Goal: Task Accomplishment & Management: Complete application form

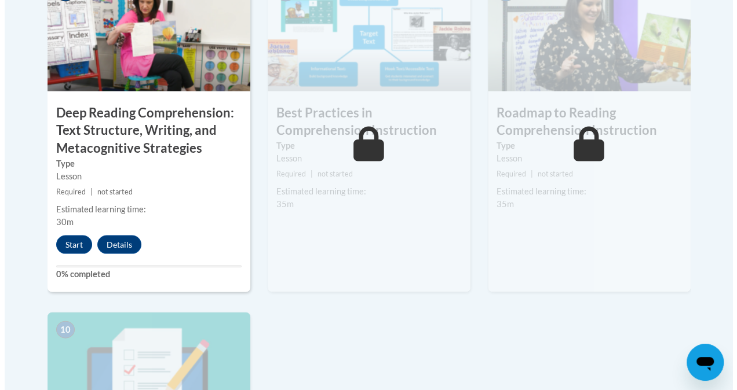
scroll to position [1023, 0]
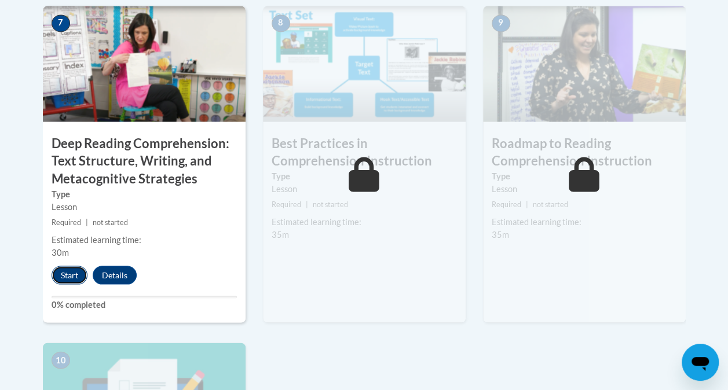
click at [67, 273] on button "Start" at bounding box center [70, 275] width 36 height 19
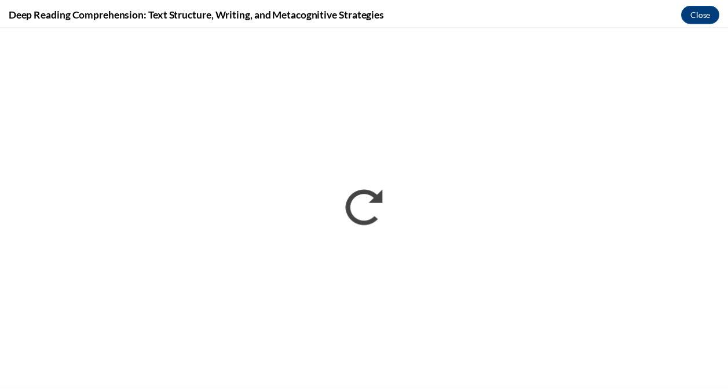
scroll to position [0, 0]
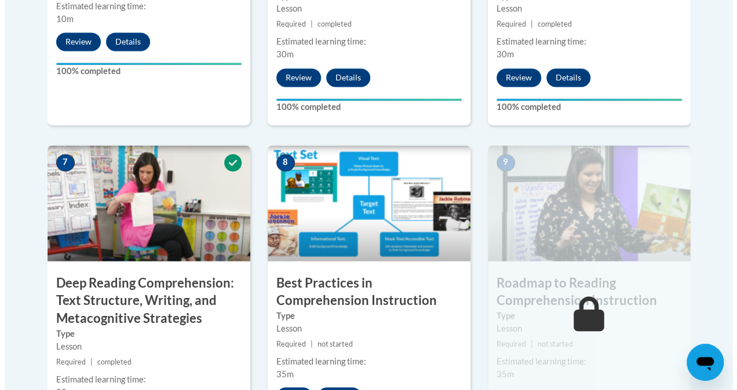
scroll to position [1035, 0]
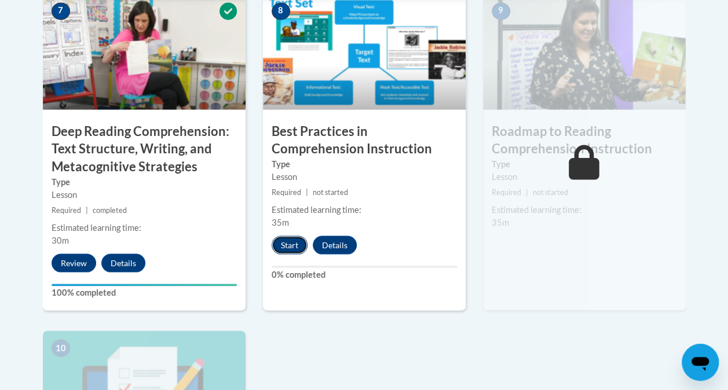
click at [281, 240] on button "Start" at bounding box center [290, 245] width 36 height 19
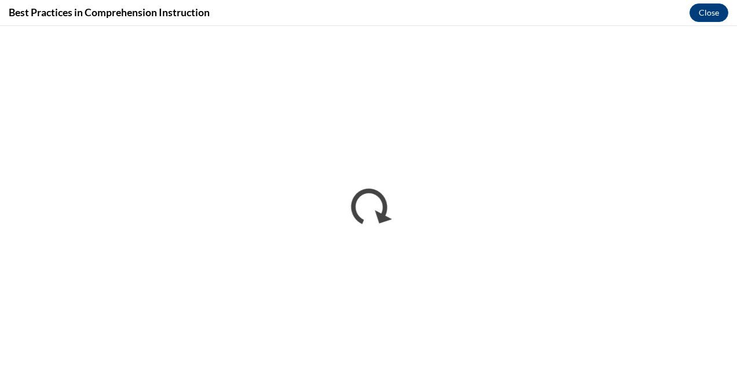
scroll to position [0, 0]
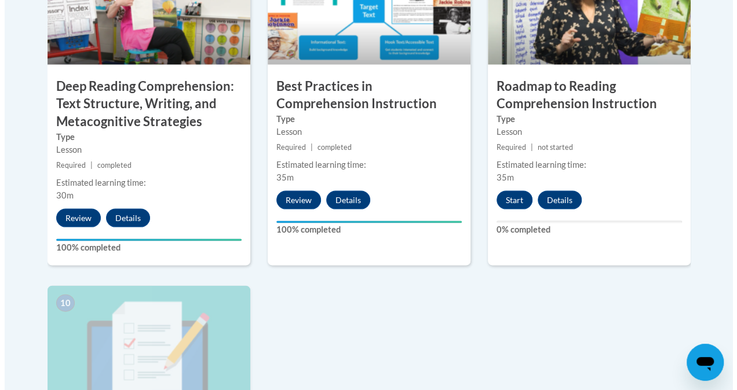
scroll to position [1071, 0]
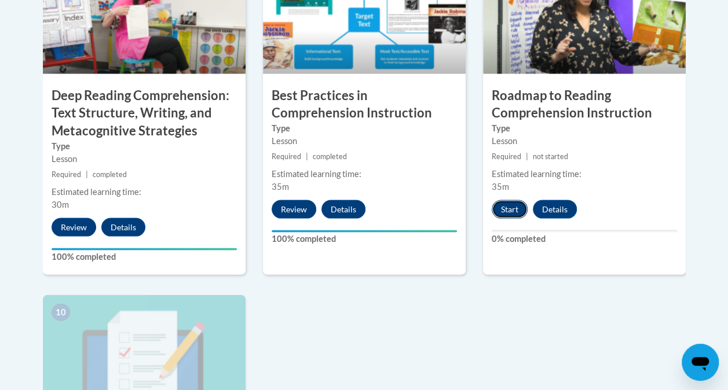
click at [510, 210] on button "Start" at bounding box center [510, 209] width 36 height 19
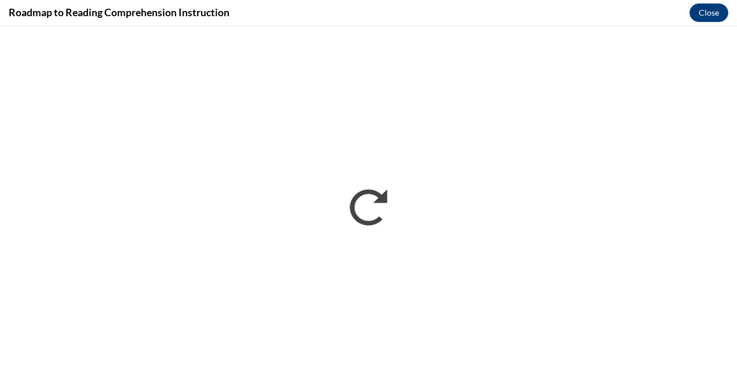
scroll to position [0, 0]
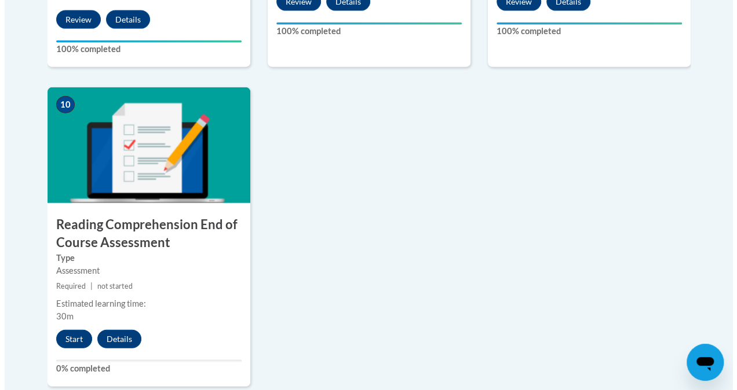
scroll to position [1292, 0]
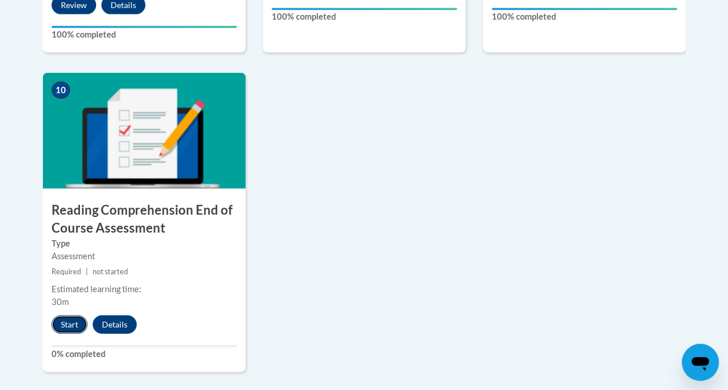
click at [66, 327] on button "Start" at bounding box center [70, 325] width 36 height 19
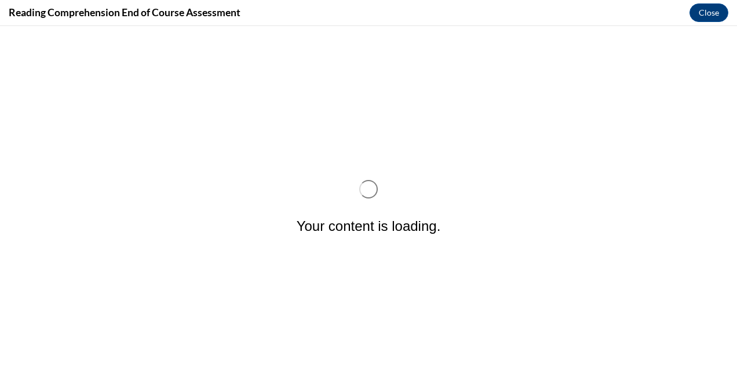
scroll to position [0, 0]
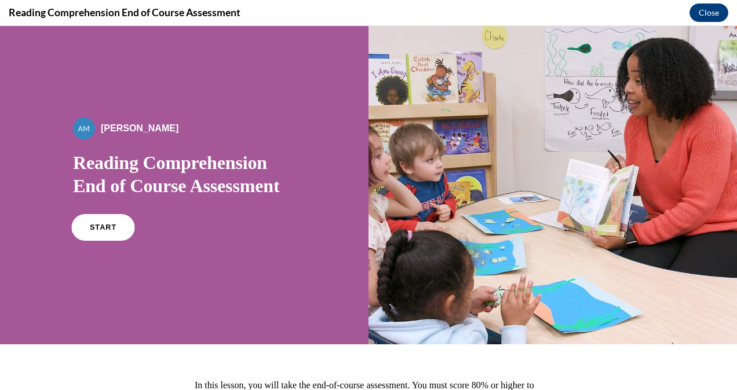
click at [93, 226] on span "START" at bounding box center [103, 228] width 27 height 9
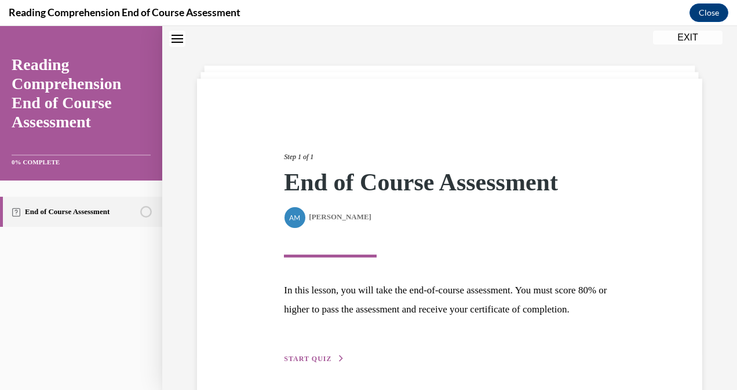
scroll to position [98, 0]
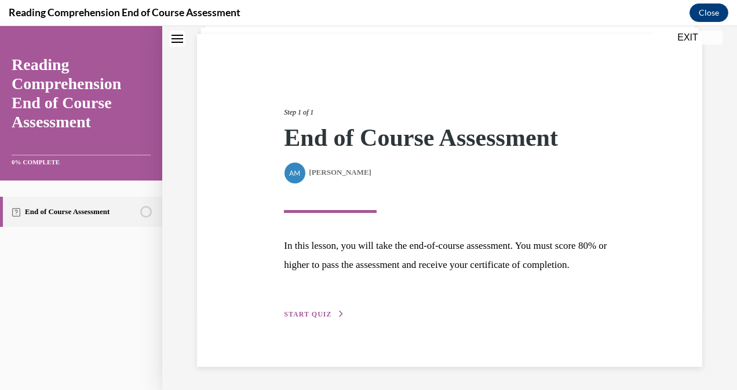
click at [309, 315] on span "START QUIZ" at bounding box center [307, 314] width 47 height 8
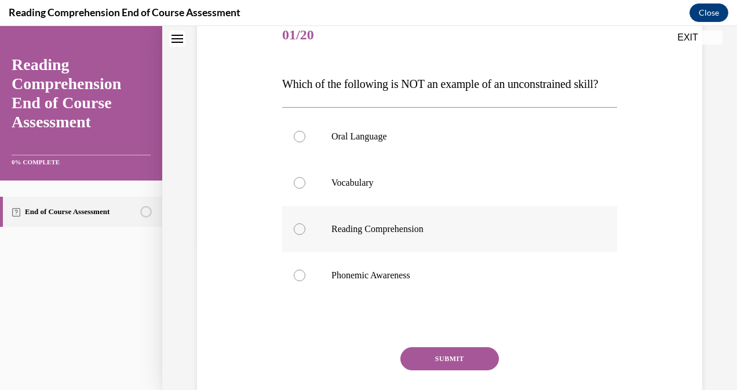
scroll to position [163, 0]
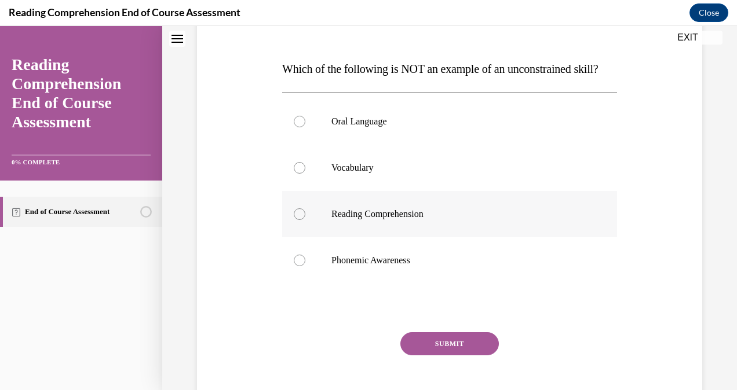
click at [393, 220] on p "Reading Comprehension" at bounding box center [459, 214] width 257 height 12
click at [305, 220] on input "Reading Comprehension" at bounding box center [300, 214] width 12 height 12
radio input "true"
click at [445, 356] on button "SUBMIT" at bounding box center [449, 343] width 98 height 23
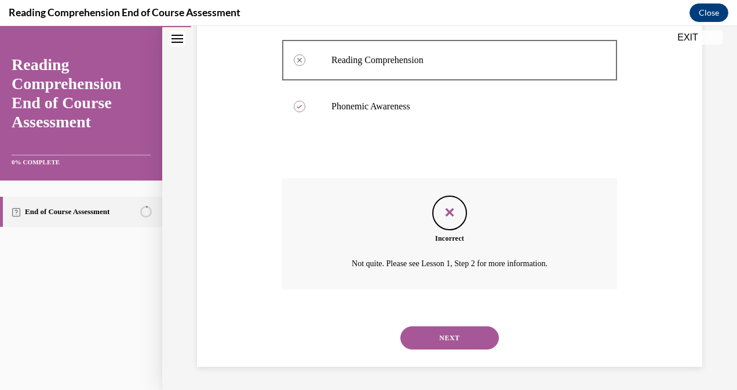
scroll to position [340, 0]
click at [450, 335] on button "NEXT" at bounding box center [449, 338] width 98 height 23
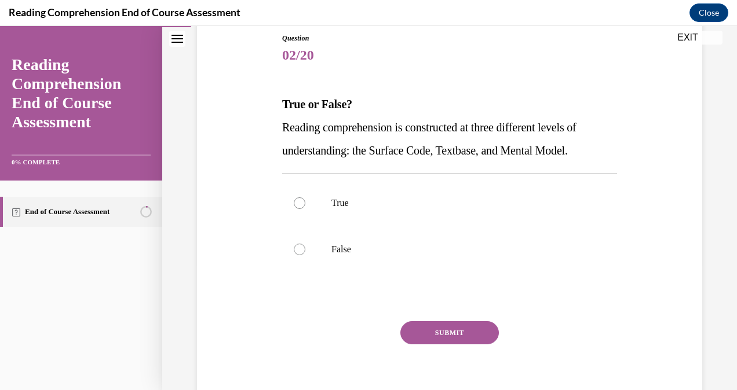
scroll to position [129, 0]
click at [366, 202] on p "True" at bounding box center [459, 203] width 257 height 12
click at [305, 202] on input "True" at bounding box center [300, 203] width 12 height 12
radio input "true"
click at [446, 330] on button "SUBMIT" at bounding box center [449, 332] width 98 height 23
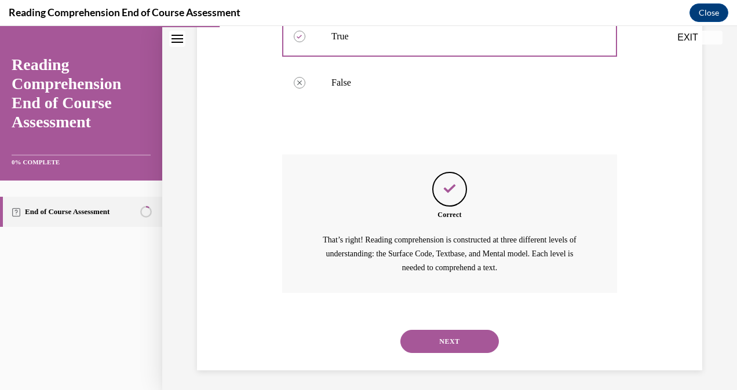
scroll to position [298, 0]
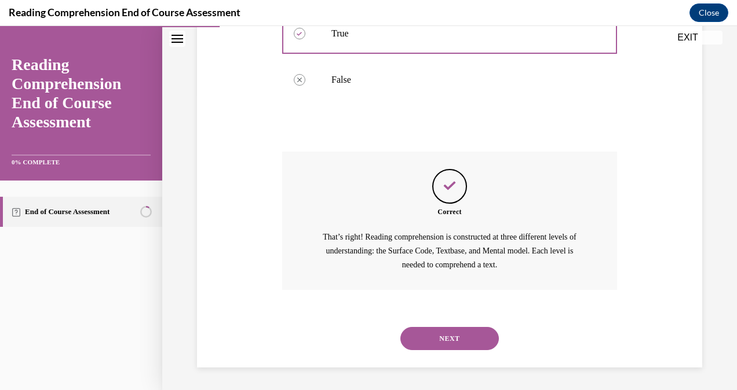
click at [446, 337] on button "NEXT" at bounding box center [449, 338] width 98 height 23
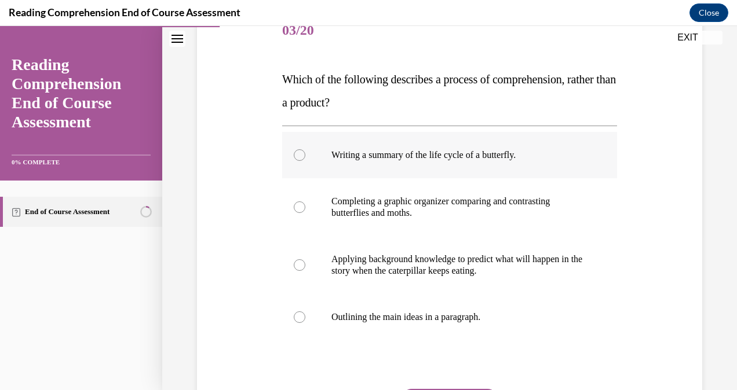
scroll to position [153, 0]
click at [470, 265] on p "Applying background knowledge to predict what will happen in the story when the…" at bounding box center [459, 264] width 257 height 23
click at [305, 265] on input "Applying background knowledge to predict what will happen in the story when the…" at bounding box center [300, 265] width 12 height 12
radio input "true"
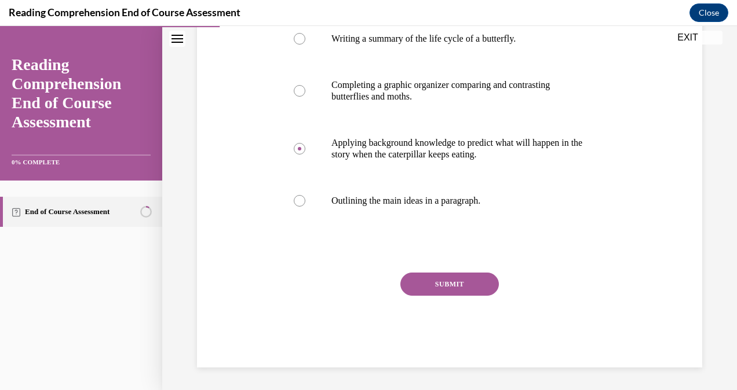
click at [459, 279] on button "SUBMIT" at bounding box center [449, 284] width 98 height 23
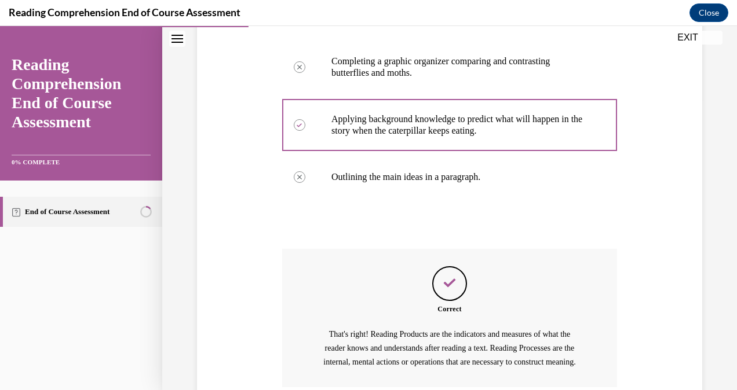
scroll to position [404, 0]
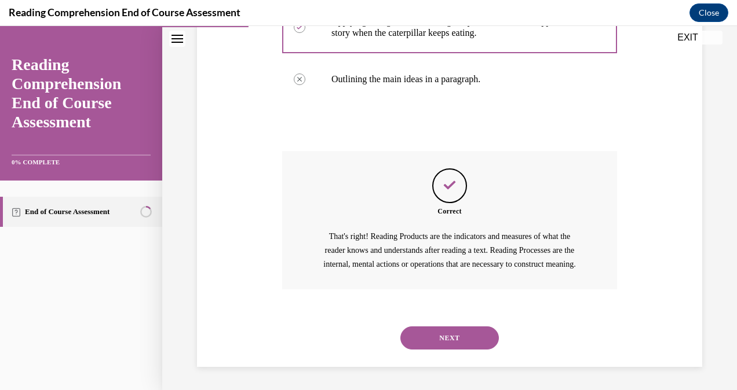
click at [448, 335] on button "NEXT" at bounding box center [449, 338] width 98 height 23
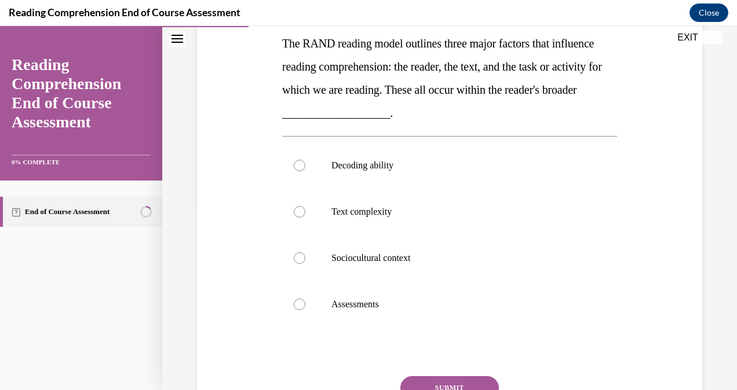
scroll to position [191, 0]
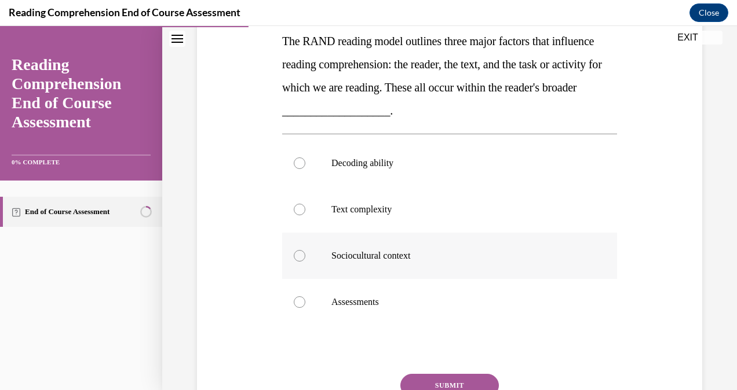
click at [376, 248] on label "Sociocultural context" at bounding box center [449, 256] width 335 height 46
click at [305, 250] on input "Sociocultural context" at bounding box center [300, 256] width 12 height 12
radio input "true"
click at [436, 379] on button "SUBMIT" at bounding box center [449, 385] width 98 height 23
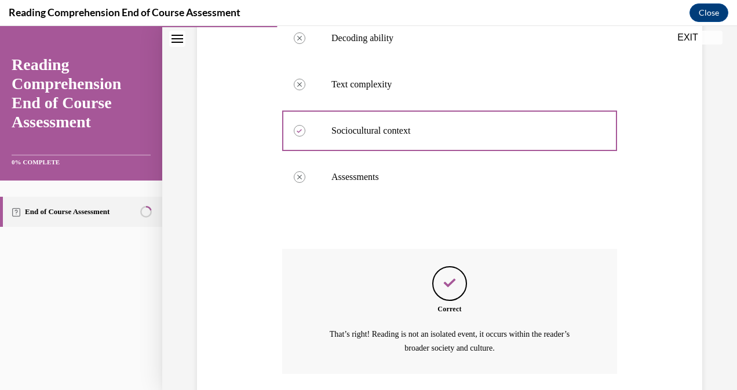
scroll to position [400, 0]
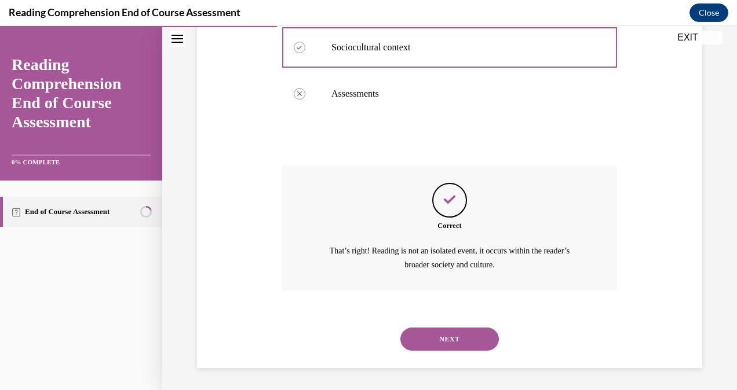
click at [452, 336] on button "NEXT" at bounding box center [449, 339] width 98 height 23
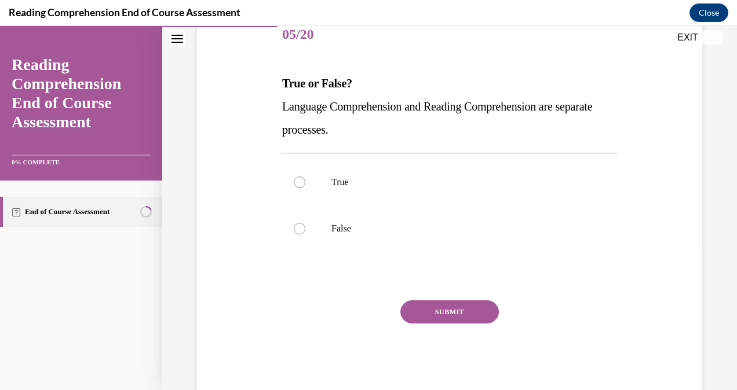
scroll to position [145, 0]
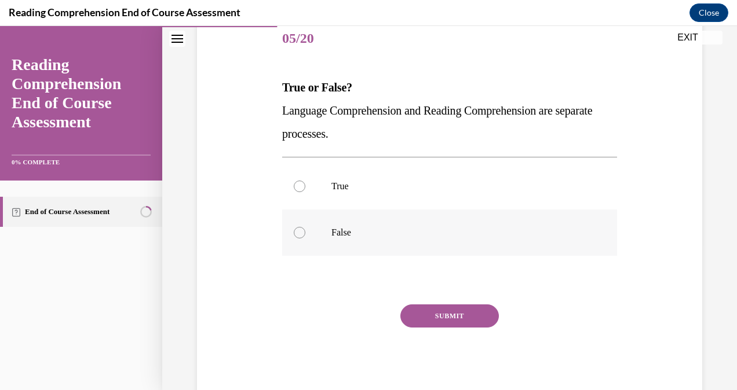
click at [353, 227] on p "False" at bounding box center [459, 233] width 257 height 12
click at [305, 227] on input "False" at bounding box center [300, 233] width 12 height 12
radio input "true"
click at [445, 316] on button "SUBMIT" at bounding box center [449, 316] width 98 height 23
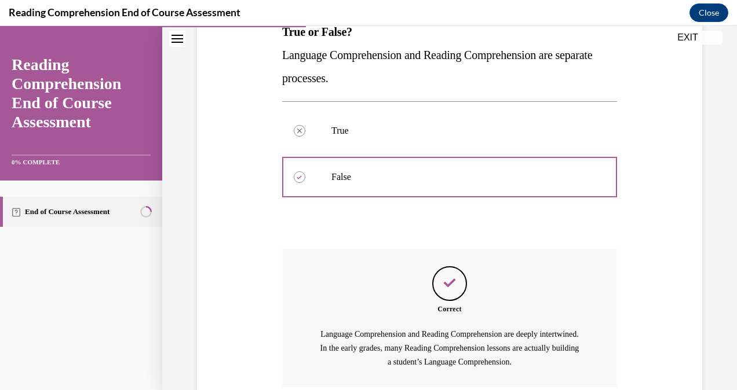
scroll to position [298, 0]
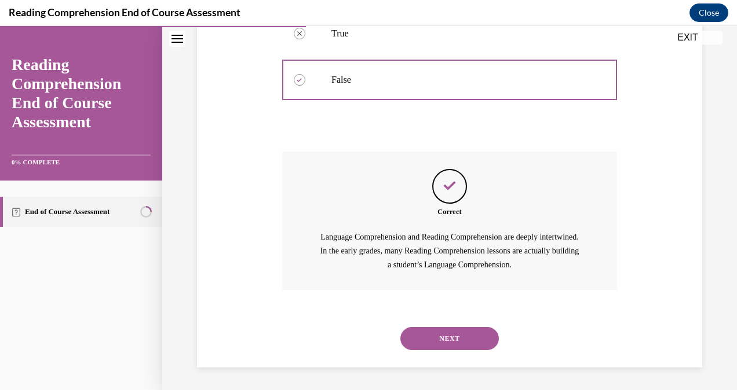
click at [452, 342] on button "NEXT" at bounding box center [449, 338] width 98 height 23
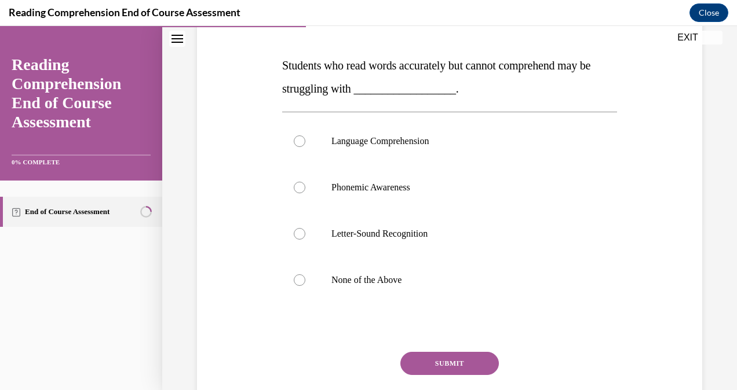
scroll to position [167, 0]
click at [401, 142] on p "Language Comprehension" at bounding box center [459, 141] width 257 height 12
click at [305, 142] on input "Language Comprehension" at bounding box center [300, 141] width 12 height 12
radio input "true"
click at [431, 354] on button "SUBMIT" at bounding box center [449, 363] width 98 height 23
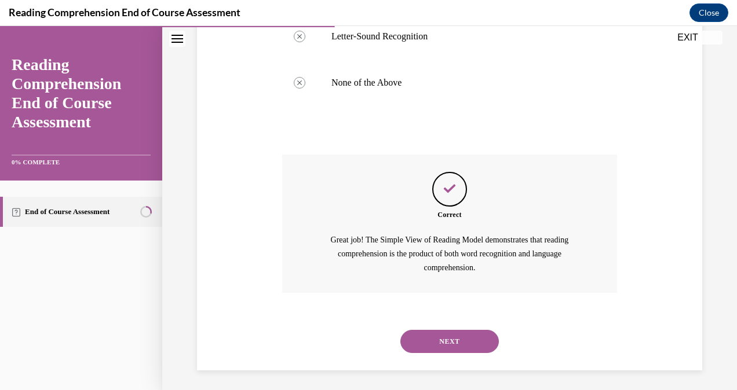
scroll to position [367, 0]
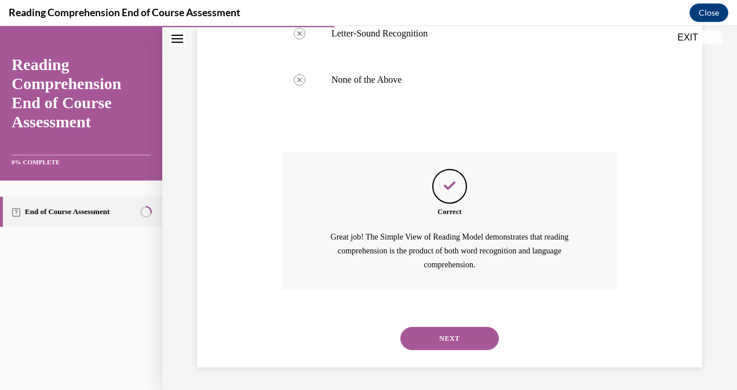
click at [445, 339] on button "NEXT" at bounding box center [449, 338] width 98 height 23
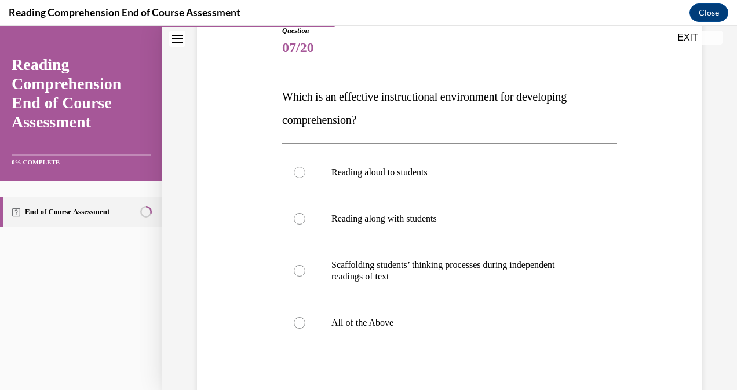
scroll to position [136, 0]
click at [353, 331] on label "All of the Above" at bounding box center [449, 322] width 335 height 46
click at [305, 328] on input "All of the Above" at bounding box center [300, 323] width 12 height 12
radio input "true"
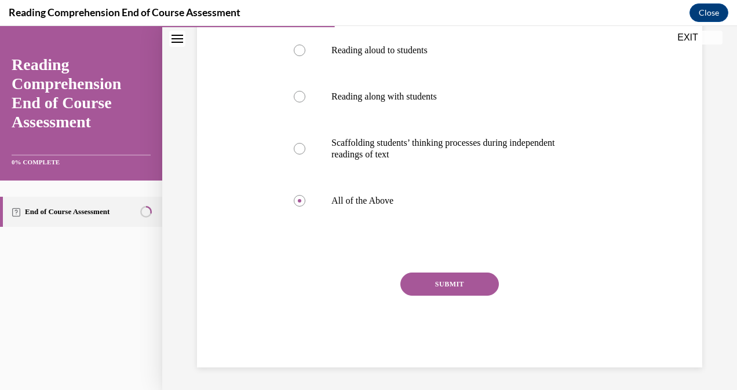
click at [444, 284] on button "SUBMIT" at bounding box center [449, 284] width 98 height 23
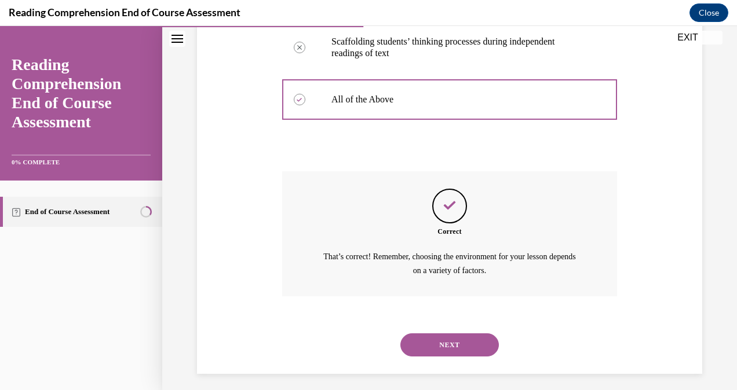
scroll to position [365, 0]
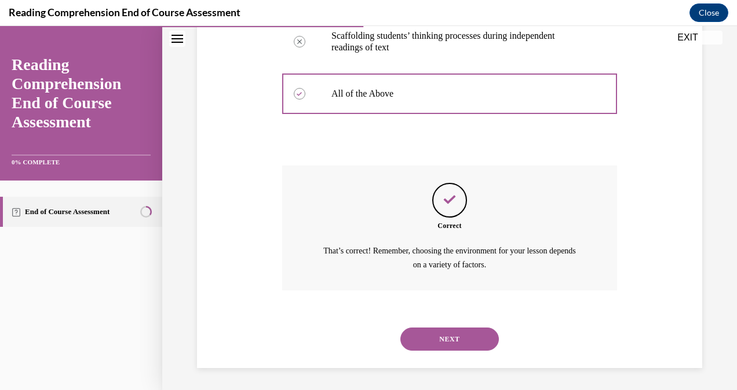
click at [460, 335] on button "NEXT" at bounding box center [449, 339] width 98 height 23
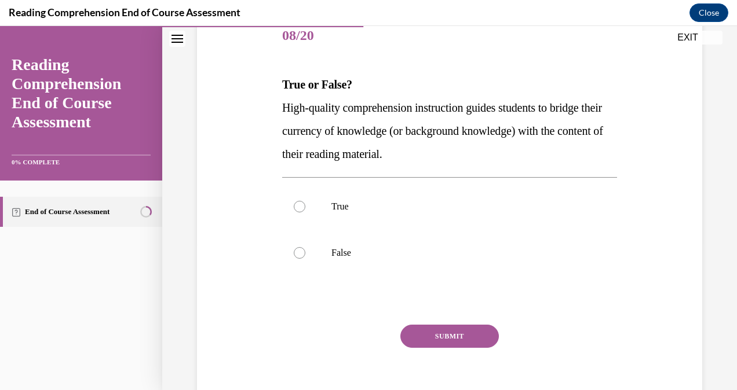
scroll to position [147, 0]
click at [360, 200] on label "True" at bounding box center [449, 207] width 335 height 46
click at [305, 202] on input "True" at bounding box center [300, 208] width 12 height 12
radio input "true"
click at [439, 322] on div "Question 08/20 True or False? High-quality comprehension instruction guides stu…" at bounding box center [449, 217] width 335 height 406
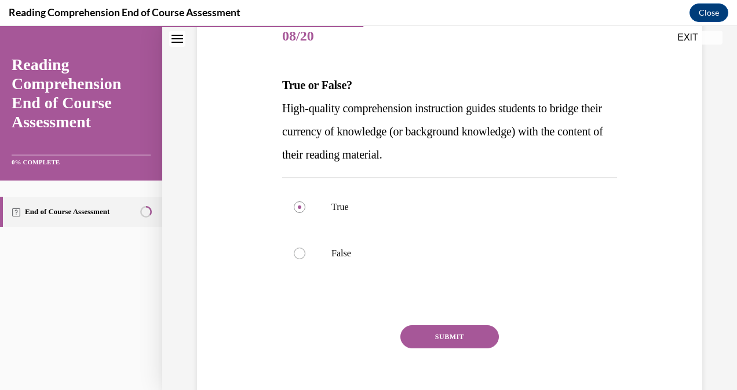
click at [442, 332] on button "SUBMIT" at bounding box center [449, 336] width 98 height 23
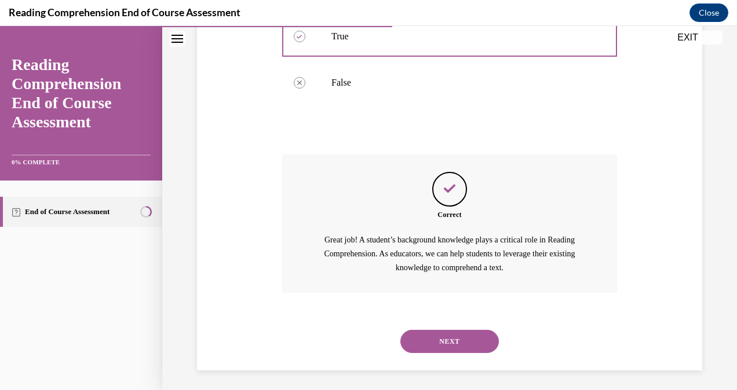
scroll to position [321, 0]
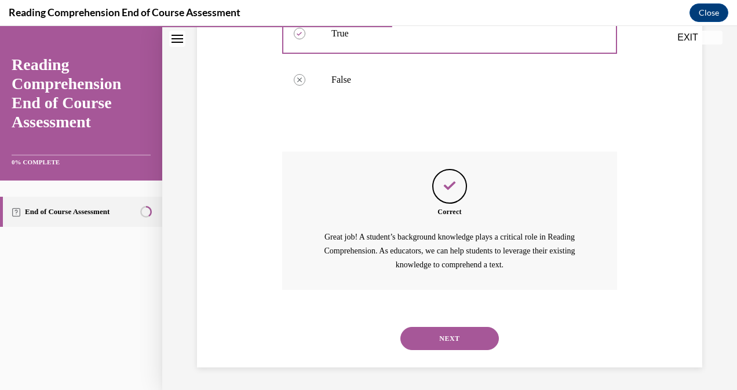
click at [441, 339] on button "NEXT" at bounding box center [449, 338] width 98 height 23
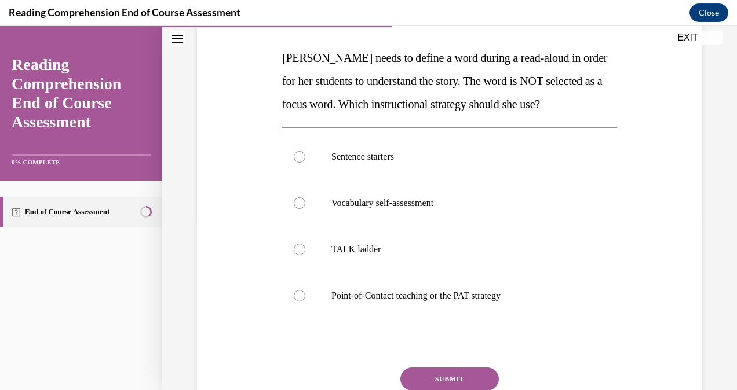
scroll to position [175, 0]
click at [378, 250] on p "TALK ladder" at bounding box center [459, 249] width 257 height 12
click at [305, 250] on input "TALK ladder" at bounding box center [300, 249] width 12 height 12
radio input "true"
click at [426, 371] on button "SUBMIT" at bounding box center [449, 378] width 98 height 23
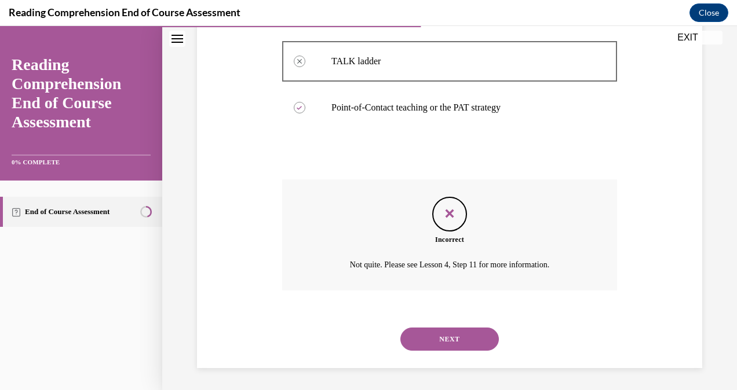
scroll to position [363, 0]
click at [428, 339] on button "NEXT" at bounding box center [449, 338] width 98 height 23
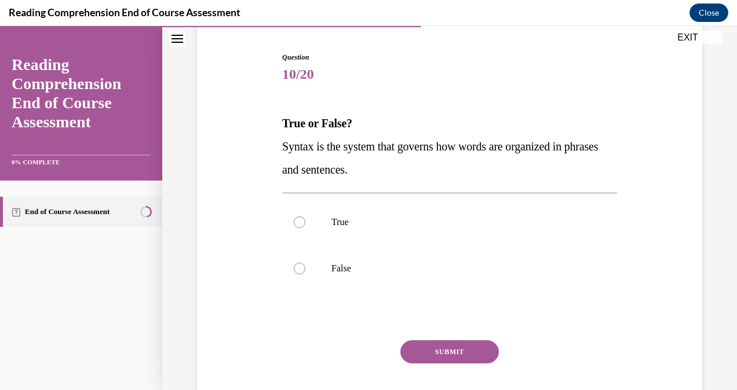
scroll to position [112, 0]
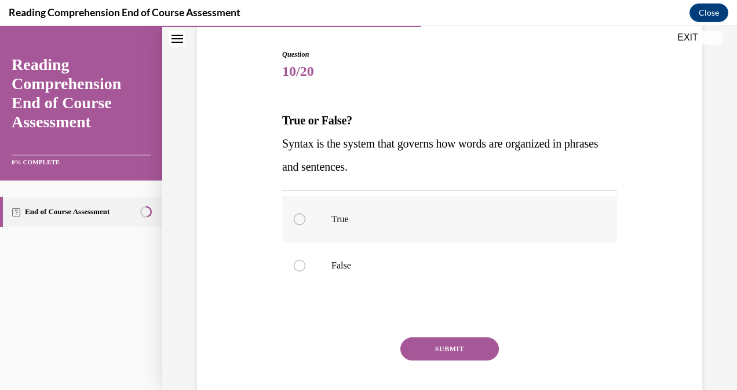
click at [349, 224] on p "True" at bounding box center [459, 220] width 257 height 12
click at [305, 224] on input "True" at bounding box center [300, 220] width 12 height 12
radio input "true"
click at [444, 340] on button "SUBMIT" at bounding box center [449, 349] width 98 height 23
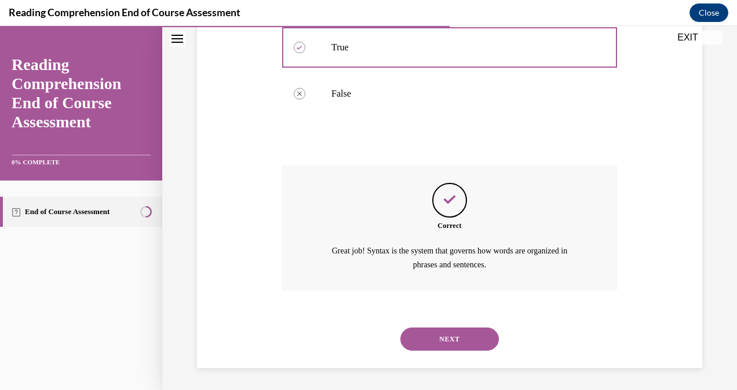
scroll to position [284, 0]
click at [444, 340] on button "NEXT" at bounding box center [449, 339] width 98 height 23
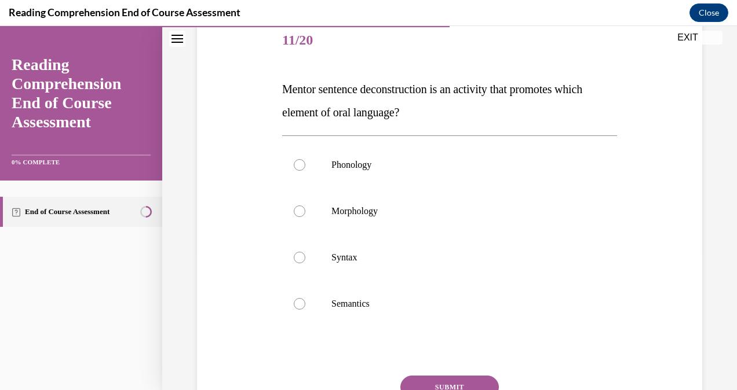
scroll to position [142, 0]
click at [321, 153] on label "Phonology" at bounding box center [449, 165] width 335 height 46
click at [305, 160] on input "Phonology" at bounding box center [300, 166] width 12 height 12
radio input "true"
click at [434, 382] on button "SUBMIT" at bounding box center [449, 387] width 98 height 23
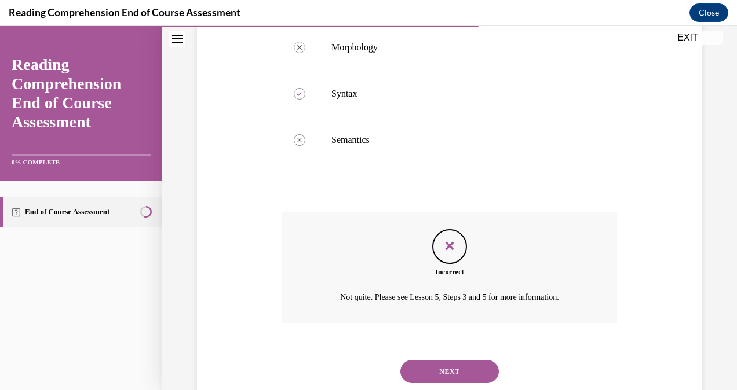
scroll to position [340, 0]
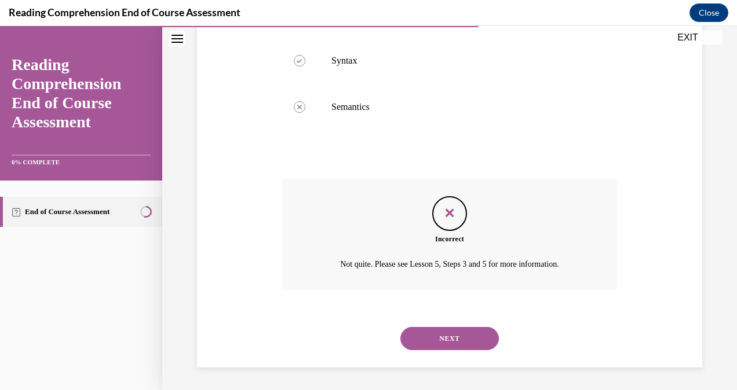
click at [441, 332] on button "NEXT" at bounding box center [449, 338] width 98 height 23
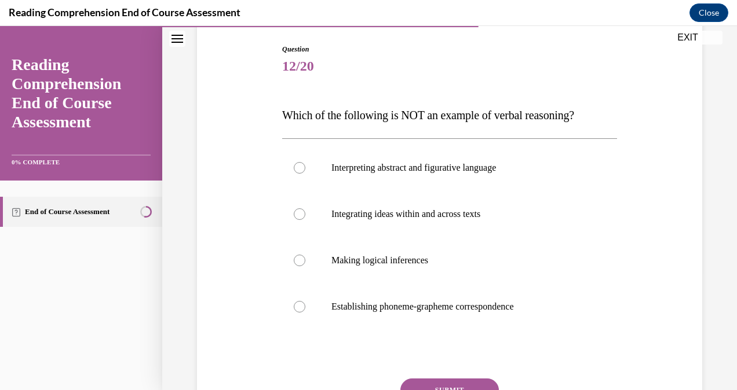
scroll to position [118, 0]
click at [423, 261] on p "Making logical inferences" at bounding box center [459, 260] width 257 height 12
click at [305, 261] on input "Making logical inferences" at bounding box center [300, 260] width 12 height 12
radio input "true"
click at [449, 382] on button "SUBMIT" at bounding box center [449, 389] width 98 height 23
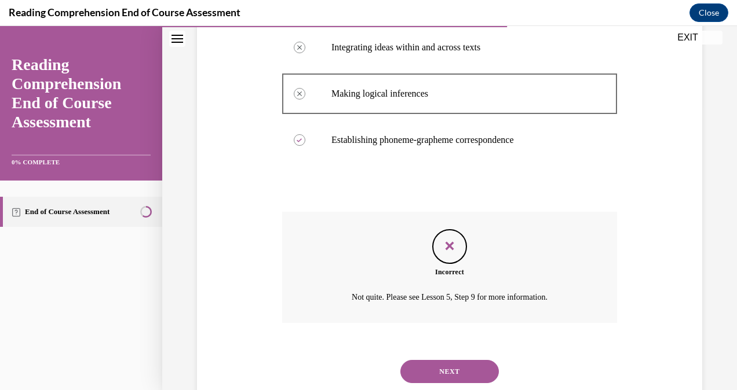
scroll to position [317, 0]
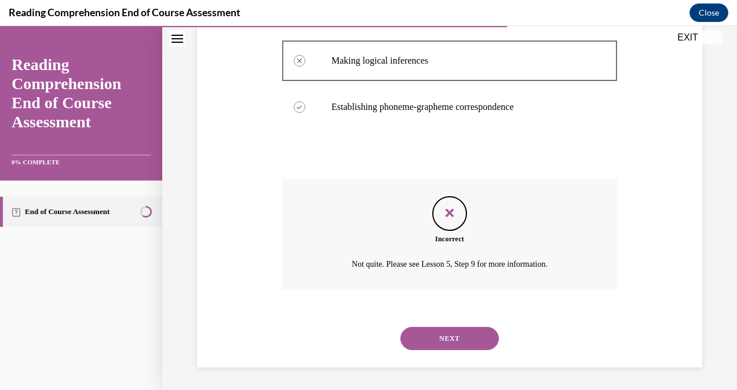
click at [435, 335] on button "NEXT" at bounding box center [449, 338] width 98 height 23
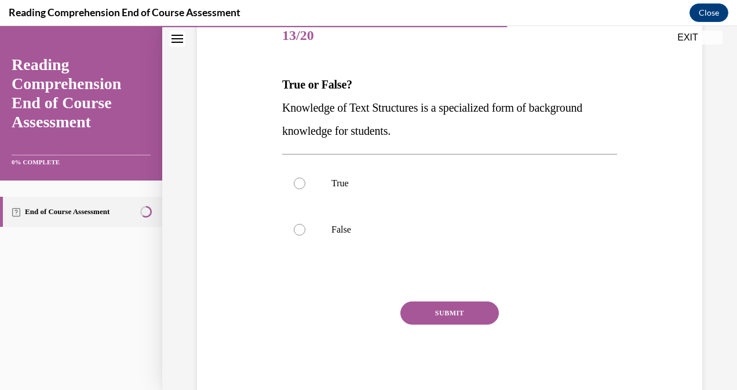
scroll to position [147, 0]
click at [346, 184] on p "True" at bounding box center [459, 184] width 257 height 12
click at [305, 184] on input "True" at bounding box center [300, 184] width 12 height 12
radio input "true"
click at [423, 308] on button "SUBMIT" at bounding box center [449, 313] width 98 height 23
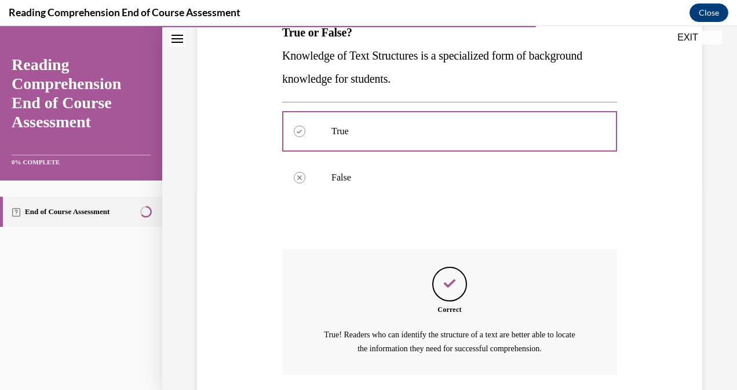
scroll to position [284, 0]
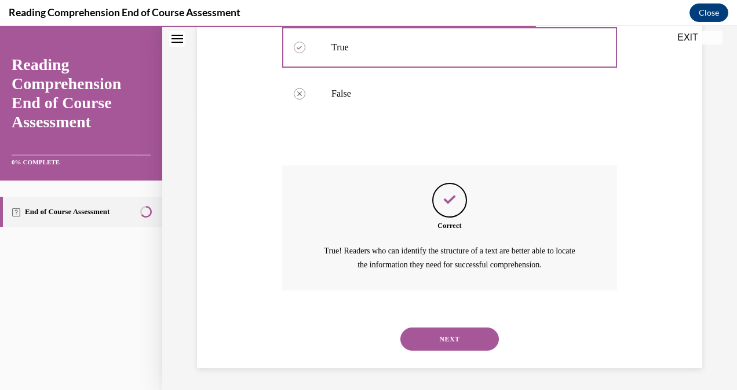
click at [438, 339] on button "NEXT" at bounding box center [449, 339] width 98 height 23
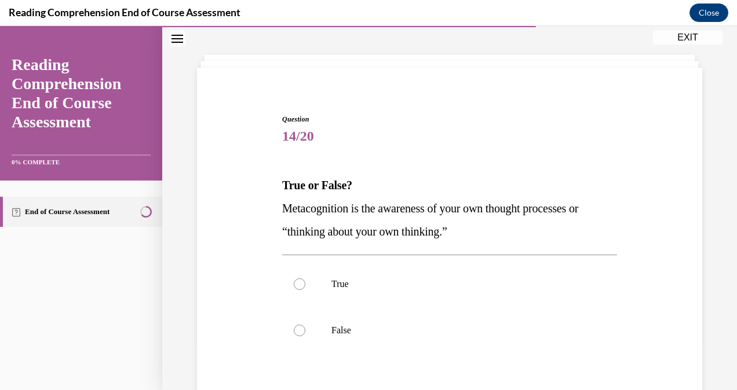
scroll to position [66, 0]
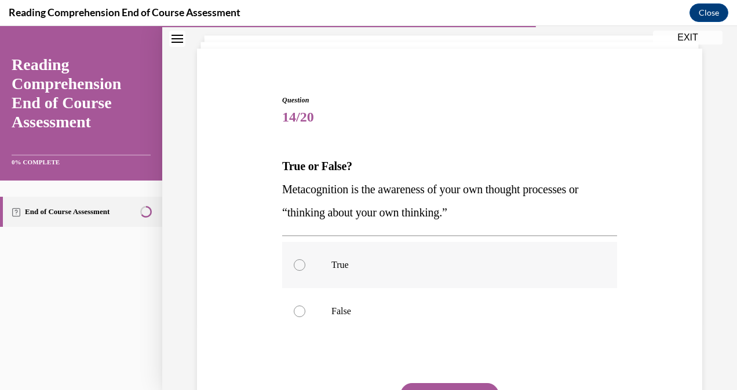
click at [384, 267] on p "True" at bounding box center [459, 265] width 257 height 12
click at [305, 267] on input "True" at bounding box center [300, 265] width 12 height 12
radio input "true"
click at [440, 384] on button "SUBMIT" at bounding box center [449, 394] width 98 height 23
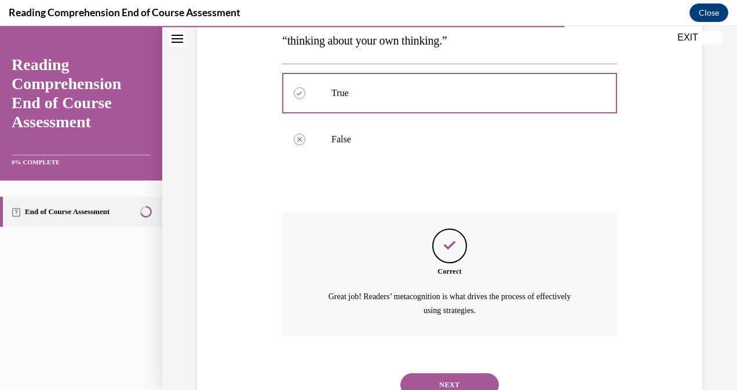
scroll to position [284, 0]
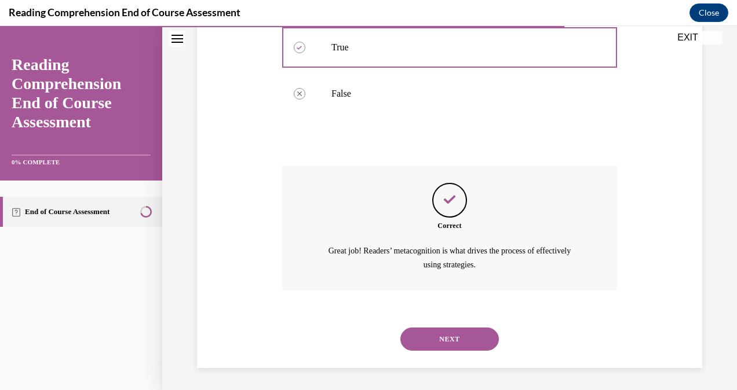
click at [445, 332] on button "NEXT" at bounding box center [449, 339] width 98 height 23
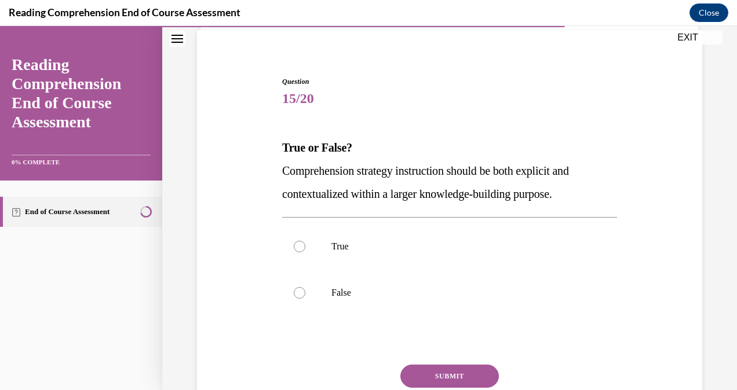
scroll to position [86, 0]
click at [383, 255] on label "True" at bounding box center [449, 245] width 335 height 46
click at [305, 251] on input "True" at bounding box center [300, 246] width 12 height 12
radio input "true"
click at [441, 368] on button "SUBMIT" at bounding box center [449, 375] width 98 height 23
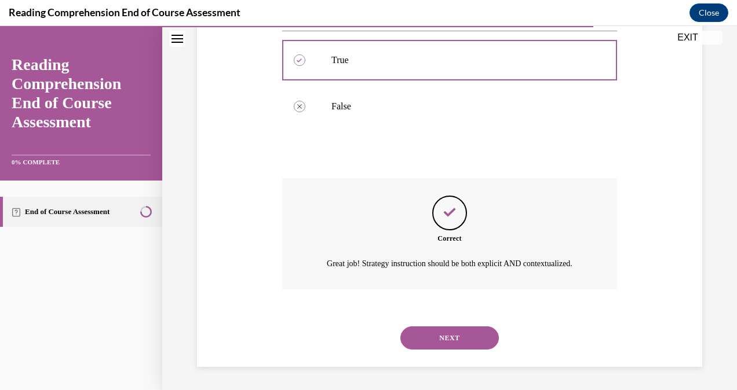
scroll to position [284, 0]
click at [453, 341] on button "NEXT" at bounding box center [449, 338] width 98 height 23
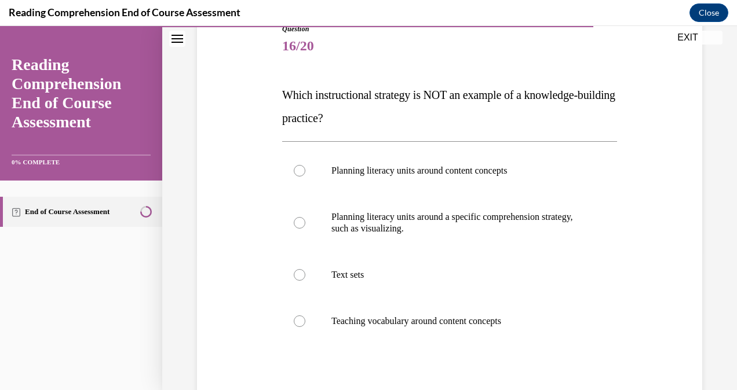
scroll to position [150, 0]
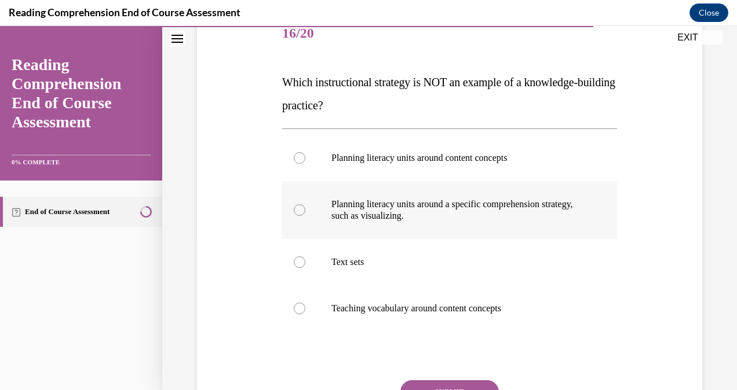
click at [415, 207] on p "Planning literacy units around a specific comprehension strategy, such as visua…" at bounding box center [459, 210] width 257 height 23
click at [305, 207] on input "Planning literacy units around a specific comprehension strategy, such as visua…" at bounding box center [300, 210] width 12 height 12
radio input "true"
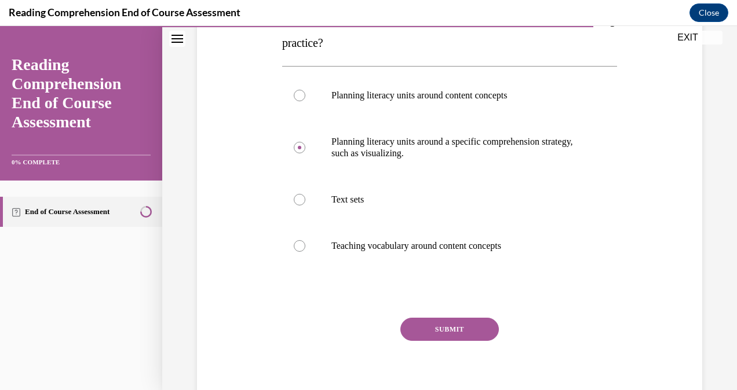
click at [435, 323] on button "SUBMIT" at bounding box center [449, 329] width 98 height 23
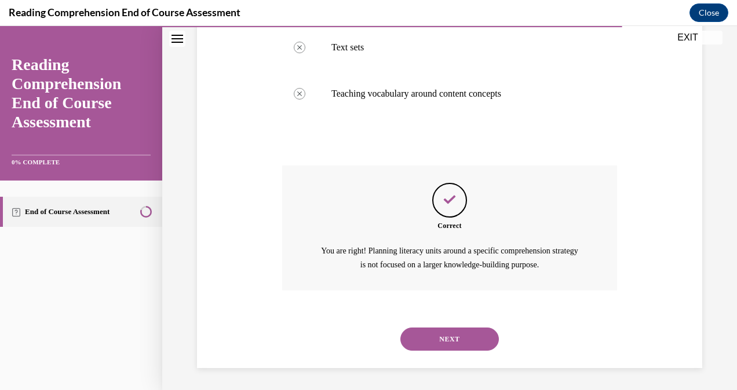
scroll to position [365, 0]
click at [438, 334] on button "NEXT" at bounding box center [449, 339] width 98 height 23
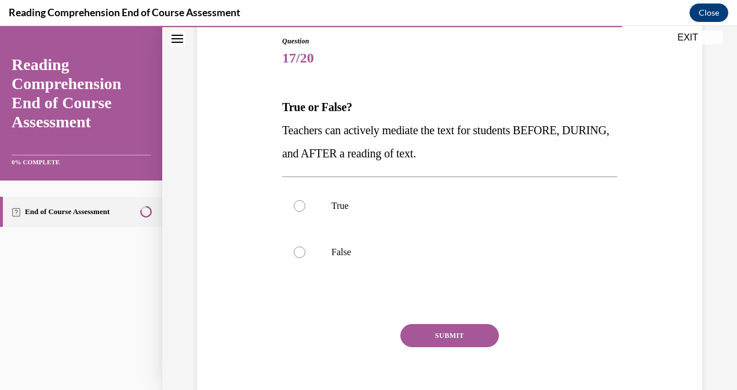
scroll to position [126, 0]
click at [355, 212] on label "True" at bounding box center [449, 205] width 335 height 46
click at [305, 211] on input "True" at bounding box center [300, 206] width 12 height 12
radio input "true"
click at [413, 335] on button "SUBMIT" at bounding box center [449, 335] width 98 height 23
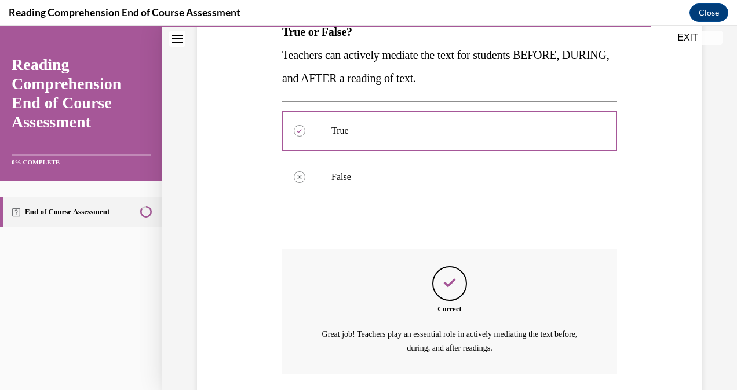
scroll to position [284, 0]
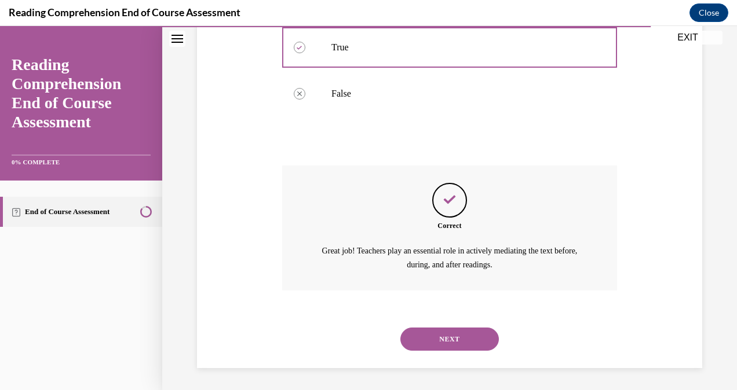
click at [459, 344] on button "NEXT" at bounding box center [449, 339] width 98 height 23
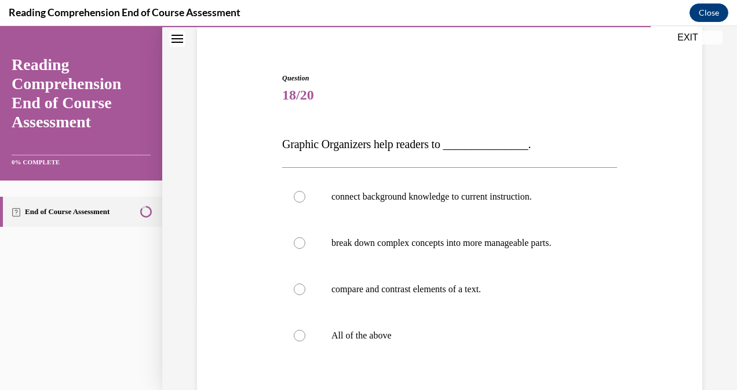
scroll to position [95, 0]
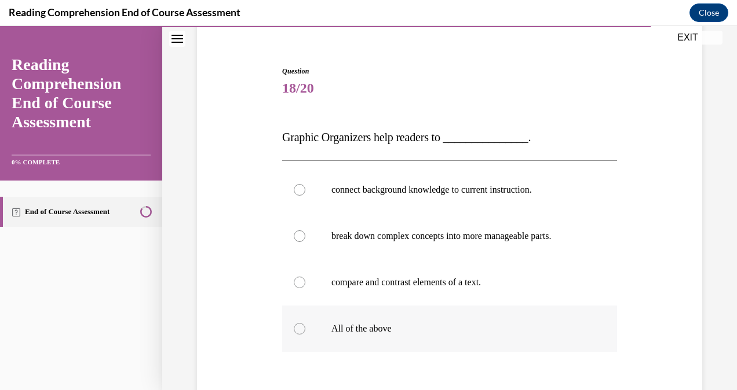
click at [404, 318] on label "All of the above" at bounding box center [449, 329] width 335 height 46
click at [305, 323] on input "All of the above" at bounding box center [300, 329] width 12 height 12
radio input "true"
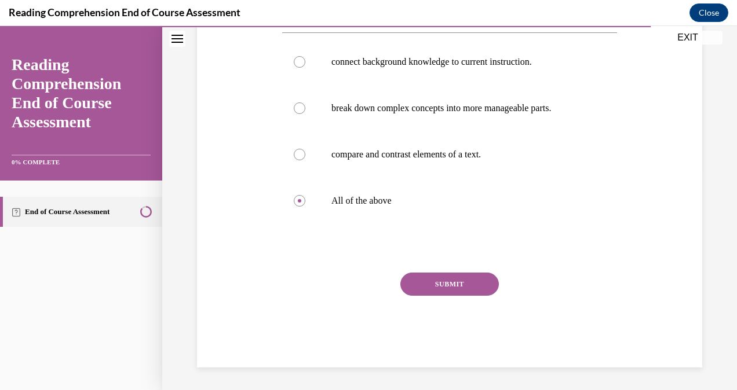
click at [438, 279] on button "SUBMIT" at bounding box center [449, 284] width 98 height 23
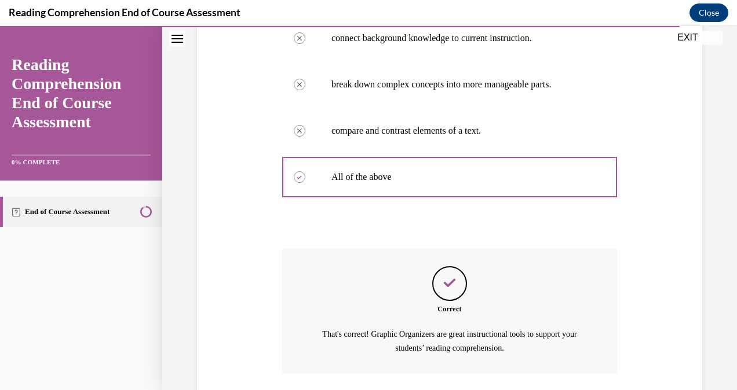
scroll to position [330, 0]
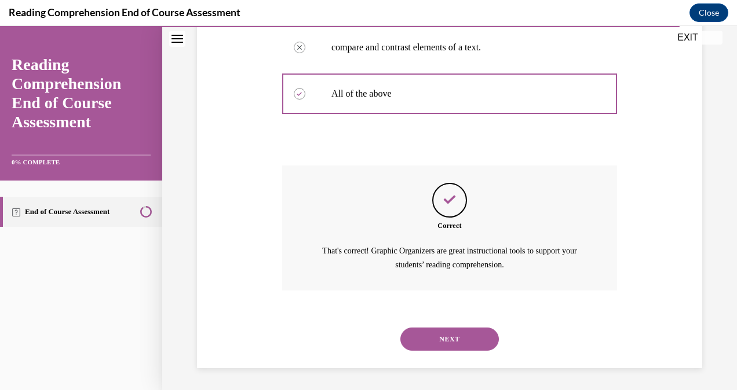
click at [442, 340] on button "NEXT" at bounding box center [449, 339] width 98 height 23
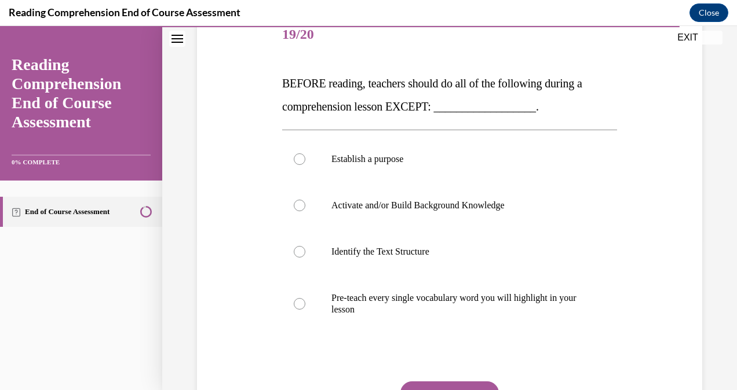
scroll to position [152, 0]
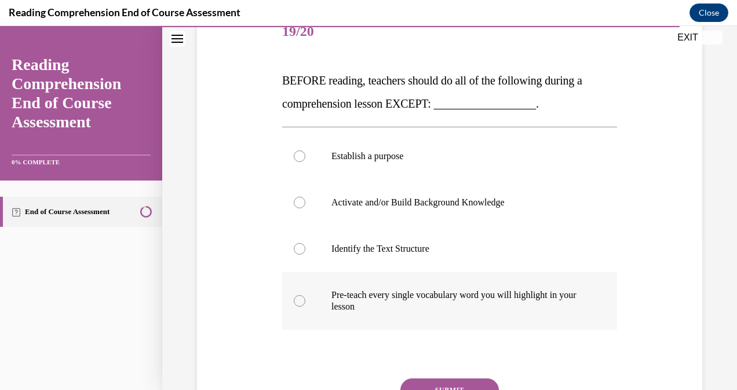
click at [391, 301] on p "Pre-teach every single vocabulary word you will highlight in your lesson" at bounding box center [459, 301] width 257 height 23
click at [305, 301] on input "Pre-teach every single vocabulary word you will highlight in your lesson" at bounding box center [300, 301] width 12 height 12
radio input "true"
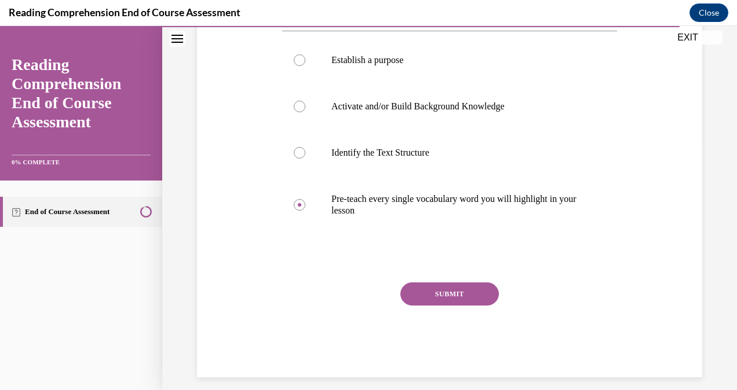
click at [447, 291] on button "SUBMIT" at bounding box center [449, 294] width 98 height 23
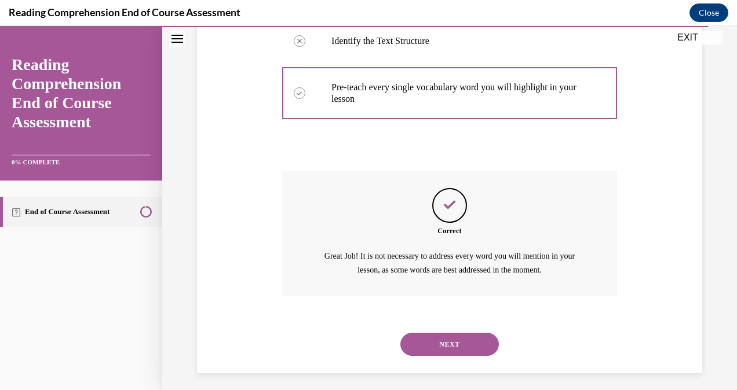
scroll to position [365, 0]
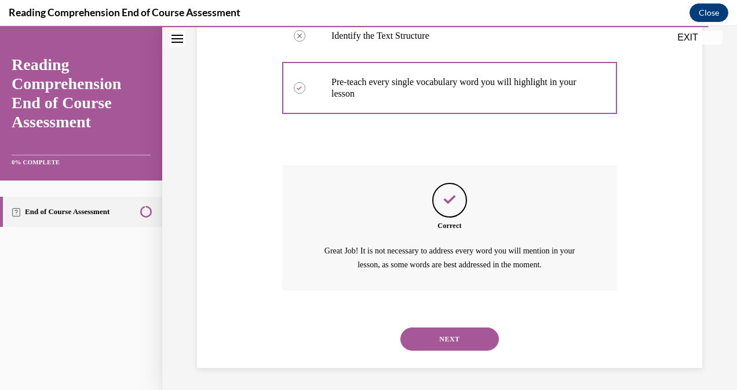
click at [441, 338] on button "NEXT" at bounding box center [449, 339] width 98 height 23
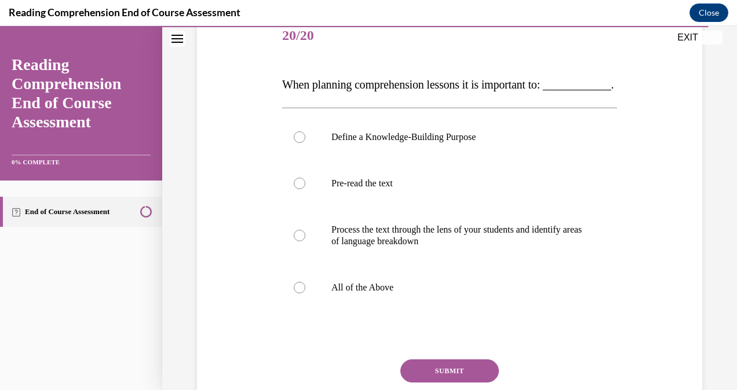
scroll to position [146, 0]
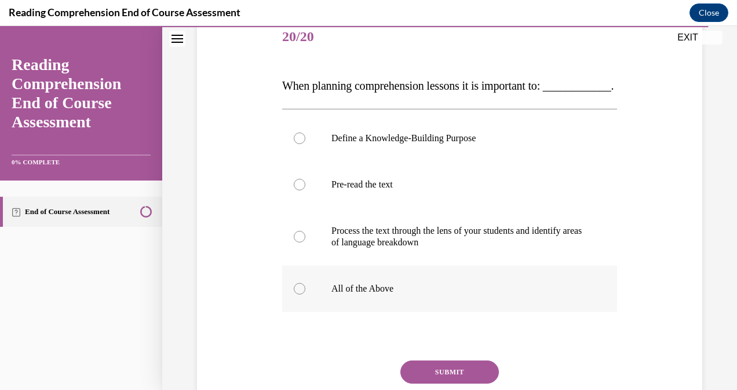
click at [349, 295] on p "All of the Above" at bounding box center [459, 289] width 257 height 12
click at [305, 295] on input "All of the Above" at bounding box center [300, 289] width 12 height 12
radio input "true"
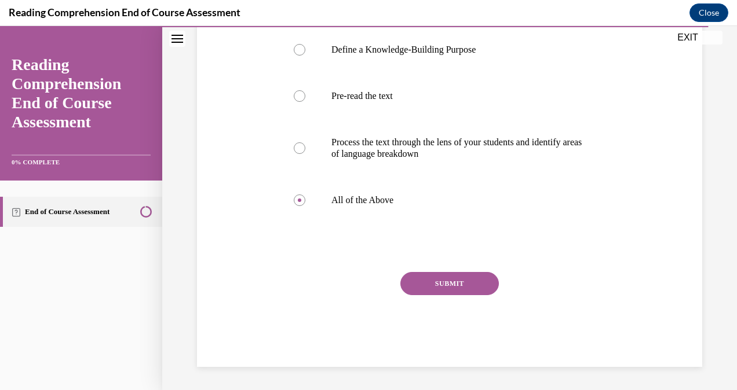
click at [466, 284] on button "SUBMIT" at bounding box center [449, 283] width 98 height 23
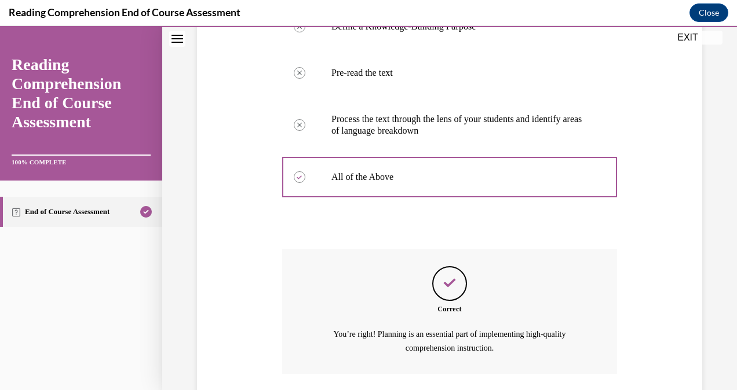
scroll to position [365, 0]
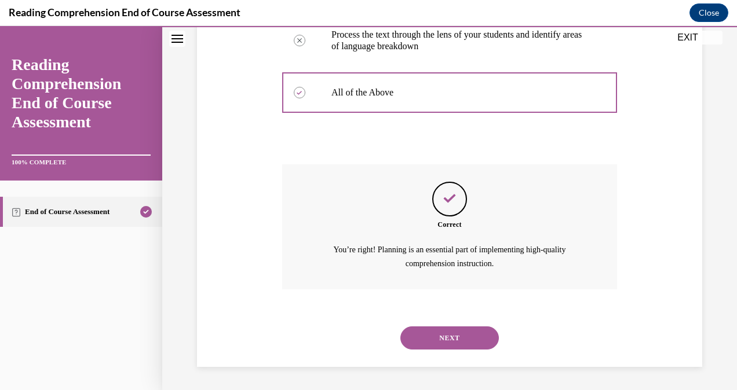
click at [446, 338] on button "NEXT" at bounding box center [449, 338] width 98 height 23
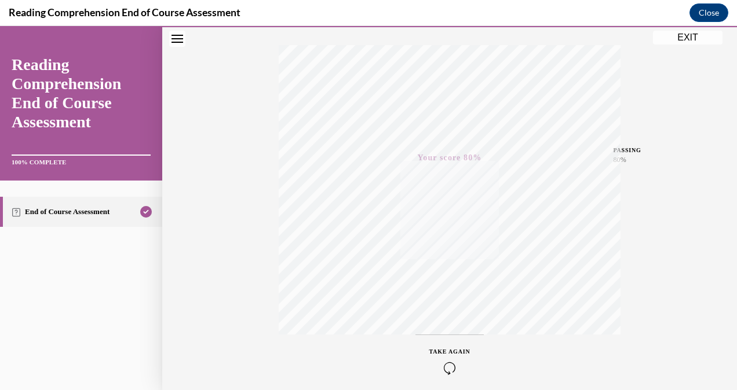
scroll to position [229, 0]
click at [690, 41] on button "EXIT" at bounding box center [687, 38] width 69 height 14
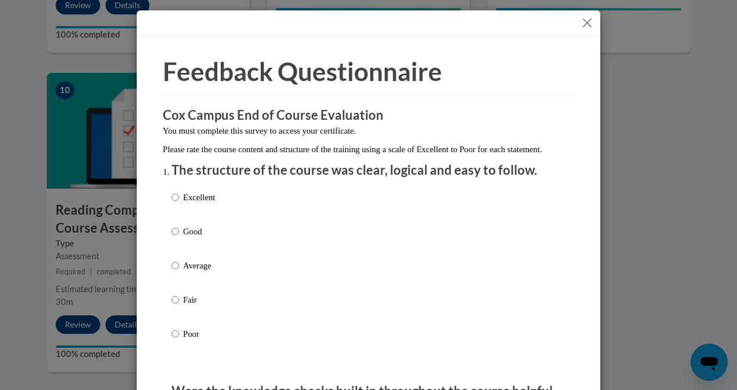
click at [177, 211] on label "Excellent" at bounding box center [192, 206] width 43 height 31
click at [177, 204] on input "Excellent" at bounding box center [175, 197] width 8 height 13
radio input "true"
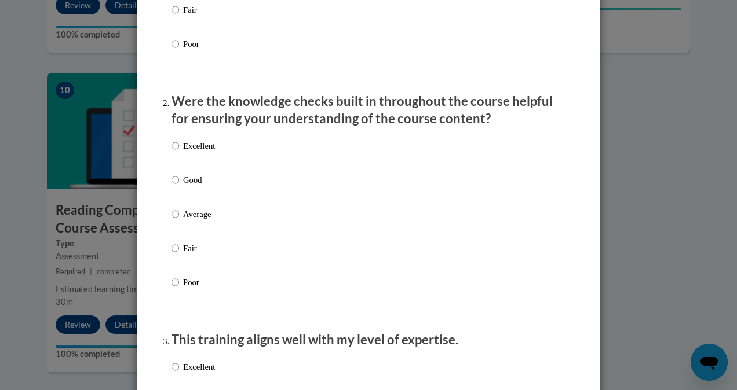
scroll to position [303, 0]
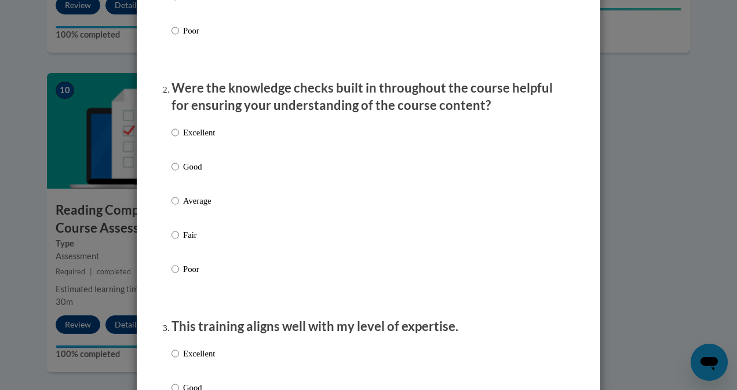
click at [197, 139] on p "Excellent" at bounding box center [199, 132] width 32 height 13
click at [179, 139] on input "Excellent" at bounding box center [175, 132] width 8 height 13
radio input "true"
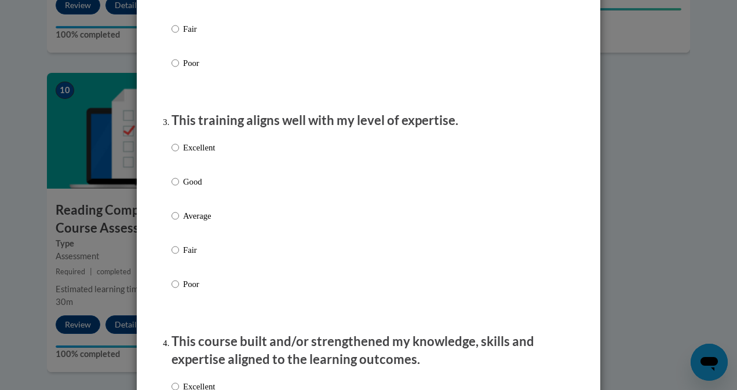
scroll to position [510, 0]
click at [192, 153] on p "Excellent" at bounding box center [199, 147] width 32 height 13
click at [179, 153] on input "Excellent" at bounding box center [175, 147] width 8 height 13
radio input "true"
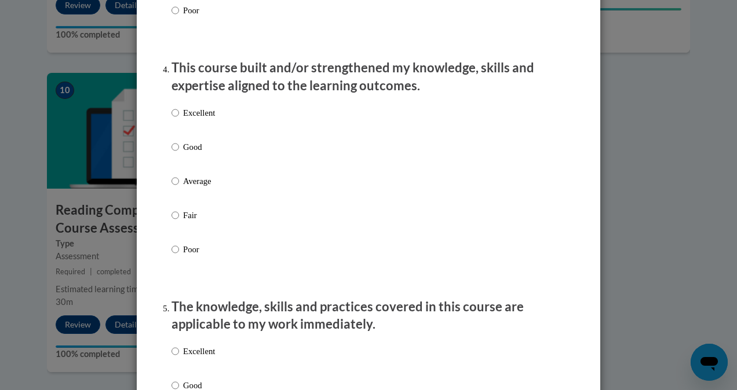
scroll to position [785, 0]
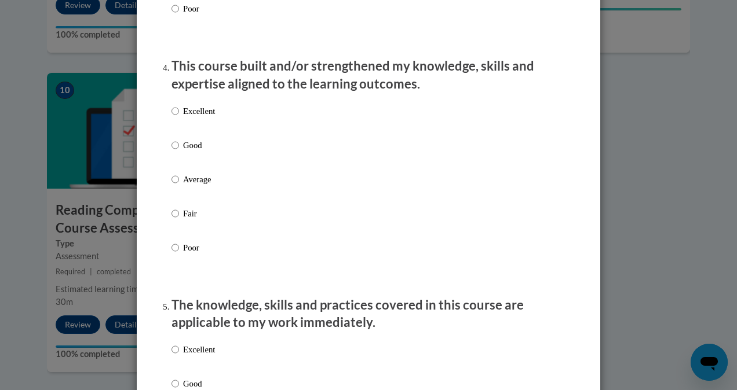
click at [188, 118] on p "Excellent" at bounding box center [199, 111] width 32 height 13
click at [179, 118] on input "Excellent" at bounding box center [175, 111] width 8 height 13
radio input "true"
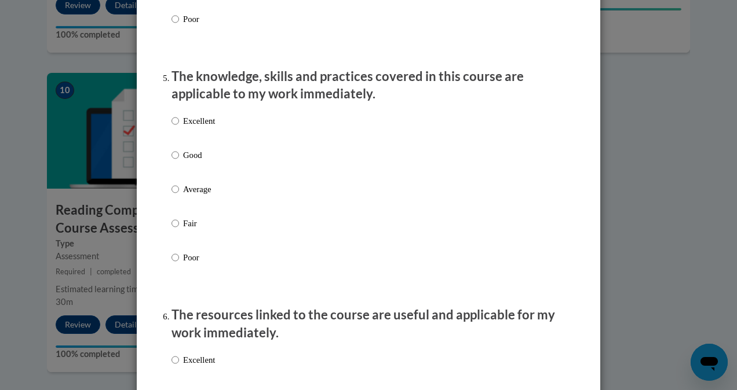
scroll to position [1040, 0]
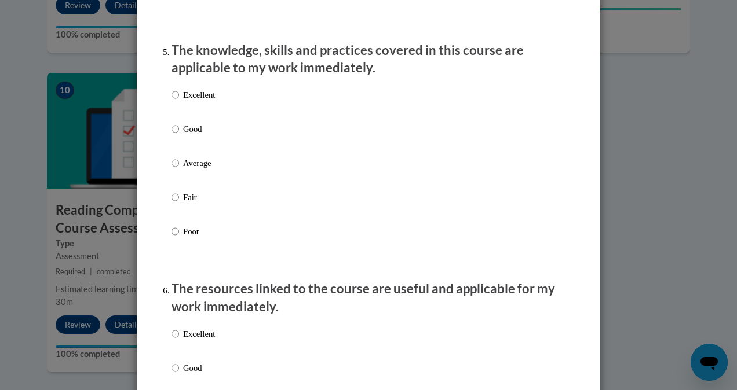
click at [188, 101] on p "Excellent" at bounding box center [199, 95] width 32 height 13
click at [179, 101] on input "Excellent" at bounding box center [175, 95] width 8 height 13
radio input "true"
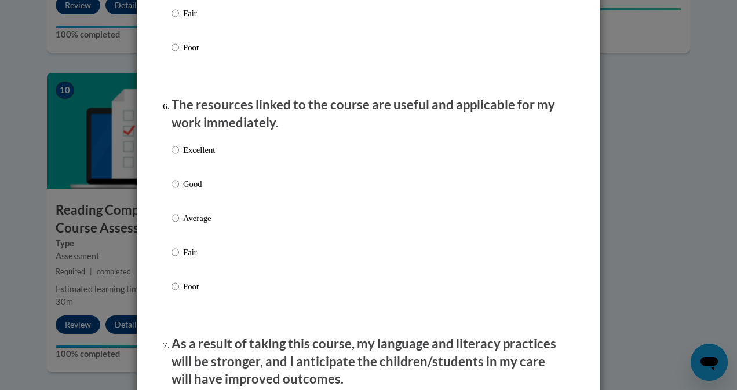
scroll to position [1226, 0]
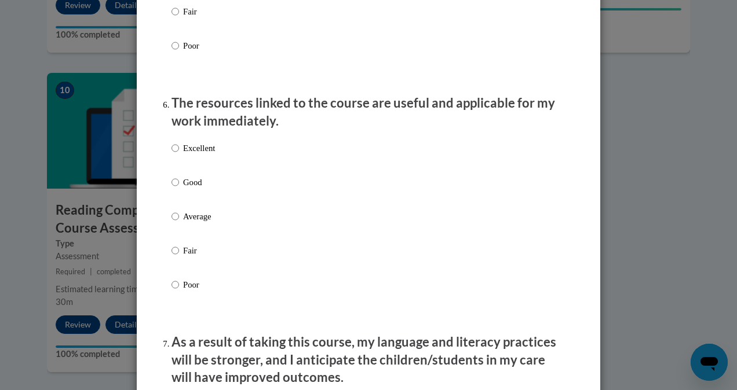
click at [188, 155] on p "Excellent" at bounding box center [199, 148] width 32 height 13
click at [179, 155] on input "Excellent" at bounding box center [175, 148] width 8 height 13
radio input "true"
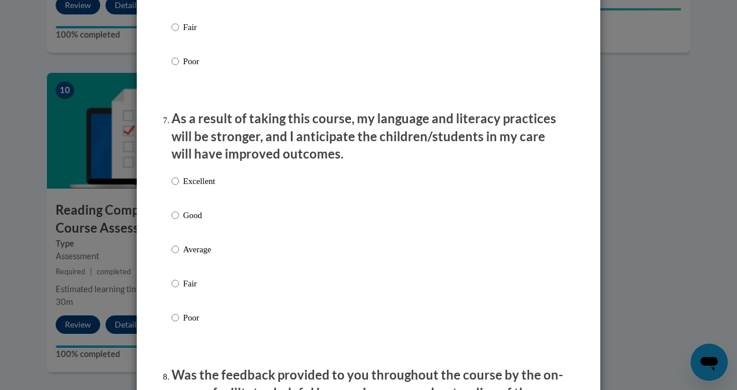
click at [196, 188] on p "Excellent" at bounding box center [199, 181] width 32 height 13
click at [179, 188] on input "Excellent" at bounding box center [175, 181] width 8 height 13
radio input "true"
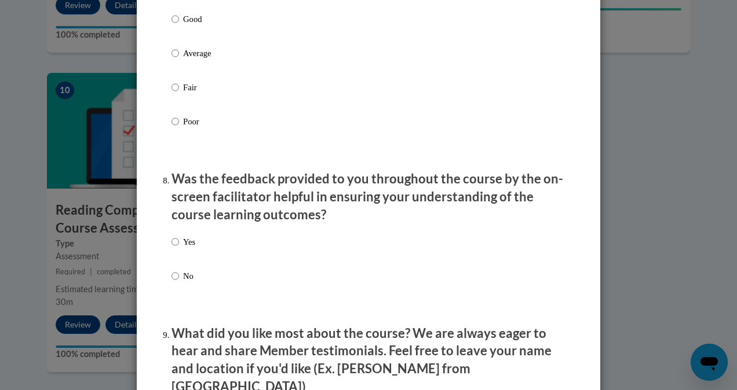
scroll to position [1649, 0]
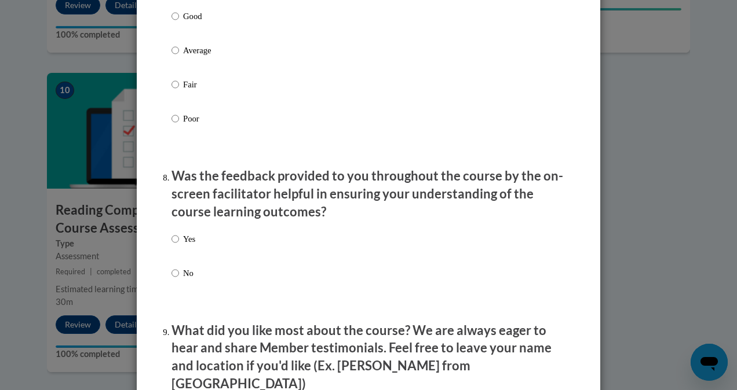
click at [183, 246] on p "Yes" at bounding box center [189, 239] width 12 height 13
click at [179, 246] on input "Yes" at bounding box center [175, 239] width 8 height 13
radio input "true"
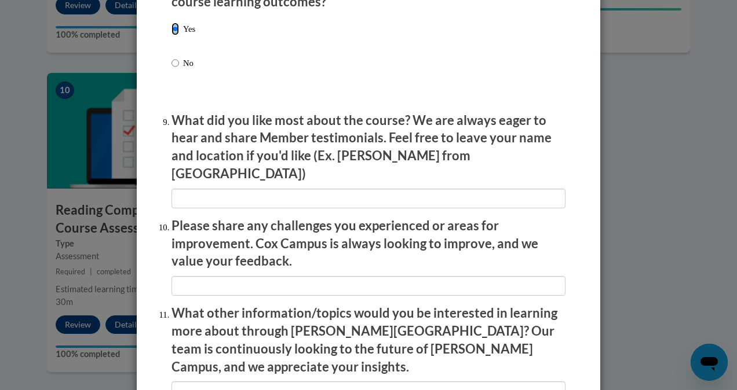
scroll to position [1860, 0]
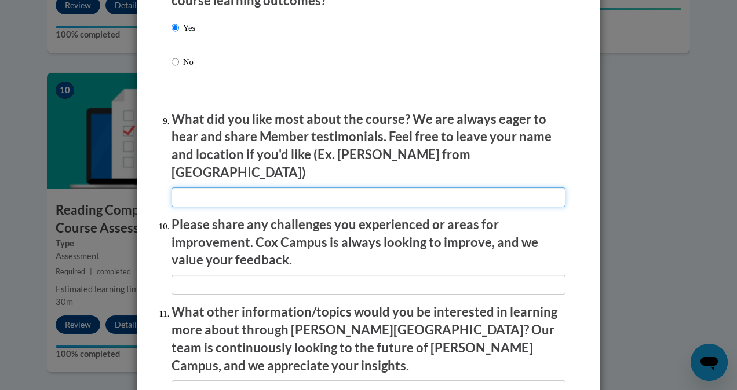
click at [185, 188] on input "textbox" at bounding box center [368, 198] width 394 height 20
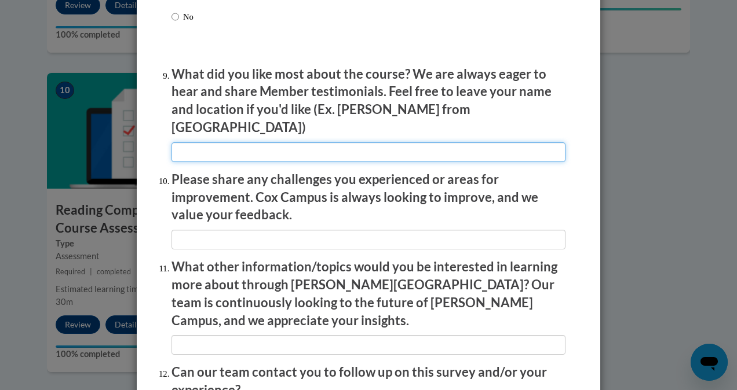
scroll to position [1906, 0]
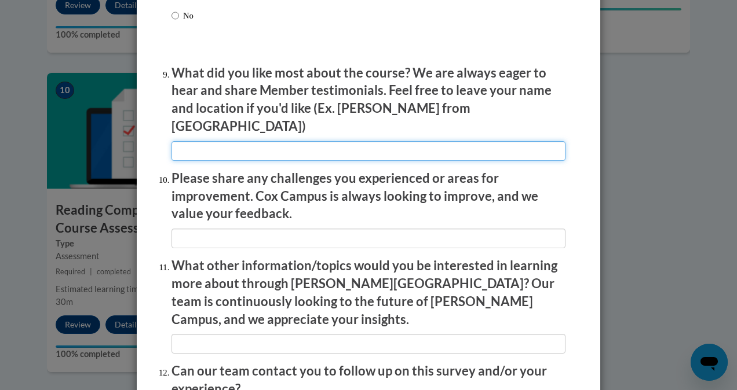
type input "It was to the point."
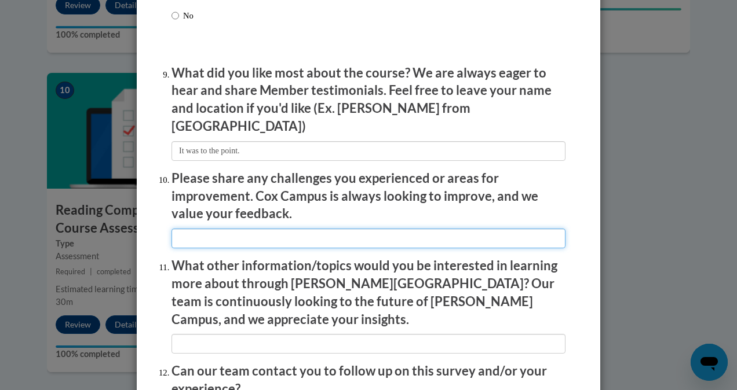
type input "No challenges here."
type input "Suprise me."
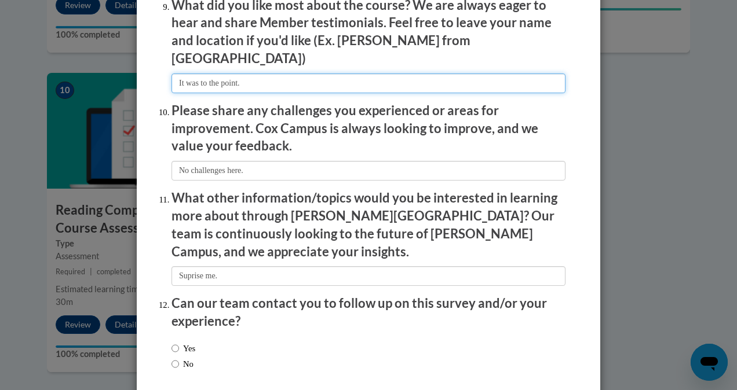
scroll to position [2017, 0]
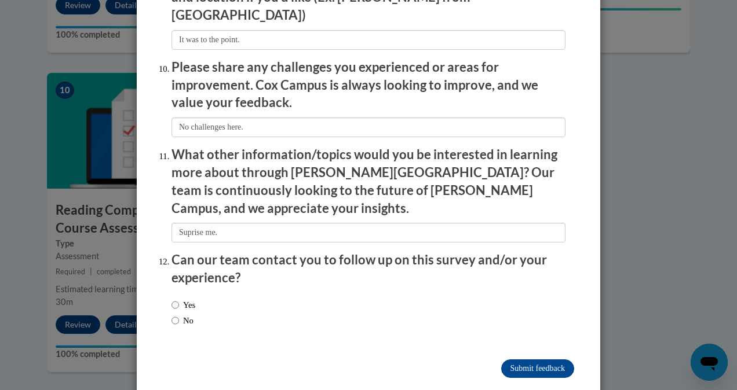
click at [177, 299] on label "Yes" at bounding box center [183, 305] width 24 height 13
click at [177, 299] on input "Yes" at bounding box center [175, 305] width 8 height 13
radio input "true"
click at [184, 314] on label "No" at bounding box center [182, 320] width 22 height 13
click at [179, 314] on input "No" at bounding box center [175, 320] width 8 height 13
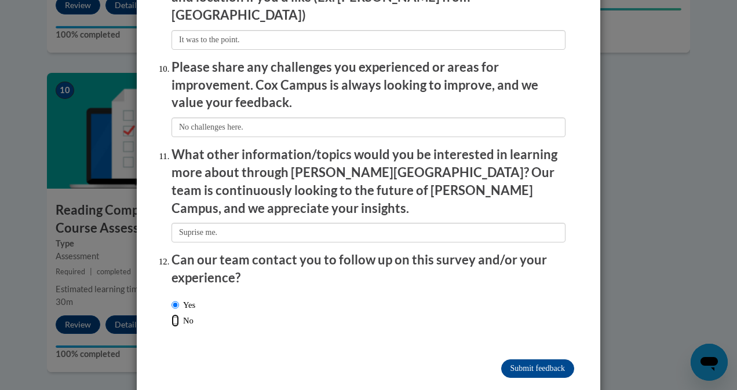
radio input "true"
click at [542, 360] on input "Submit feedback" at bounding box center [537, 369] width 73 height 19
